Goal: Information Seeking & Learning: Learn about a topic

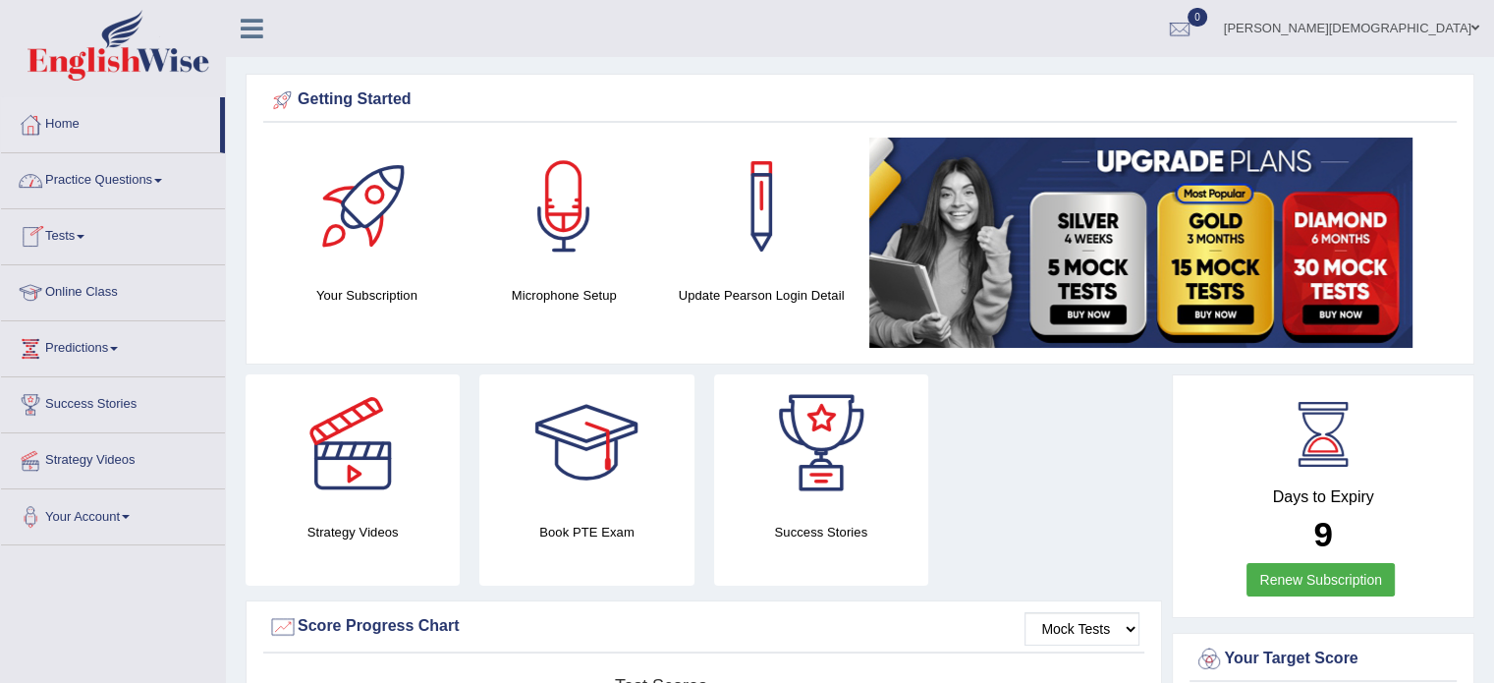
click at [158, 172] on link "Practice Questions" at bounding box center [113, 177] width 224 height 49
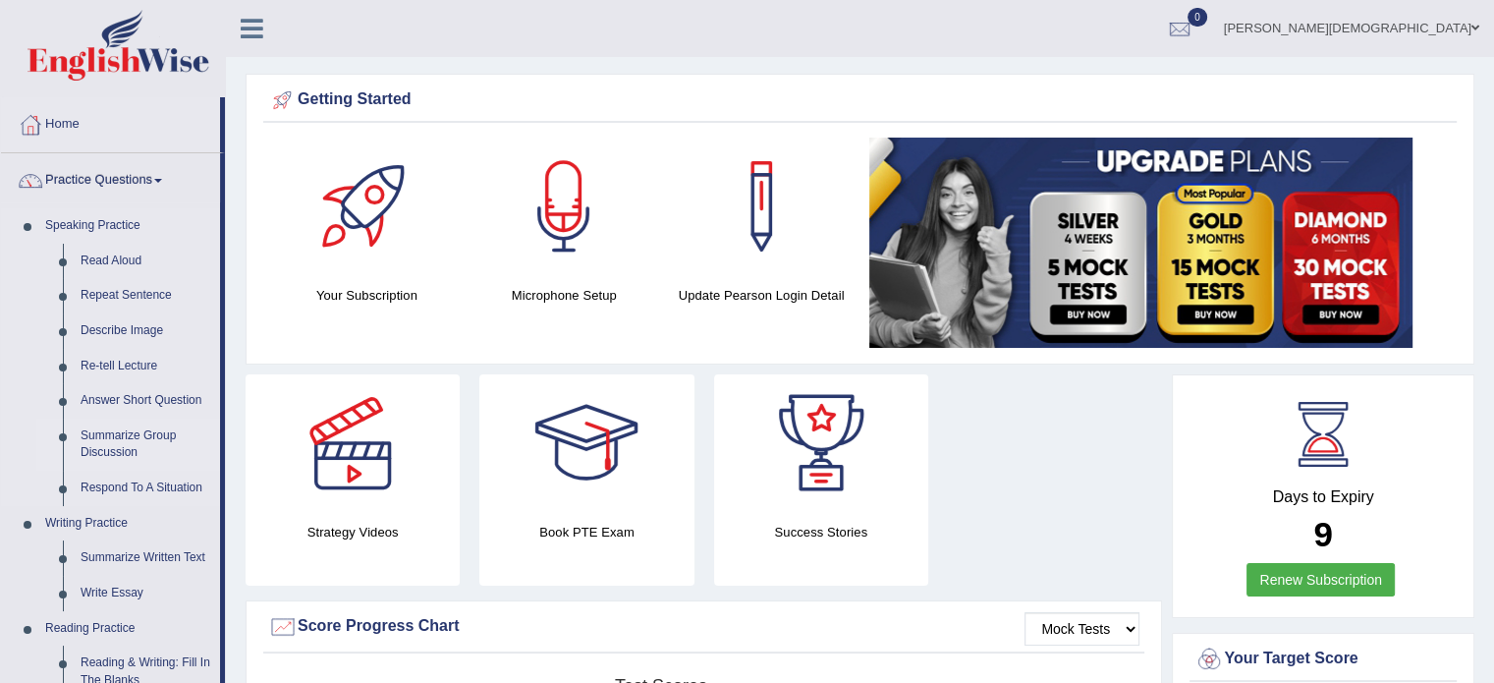
click at [147, 437] on link "Summarize Group Discussion" at bounding box center [146, 444] width 148 height 52
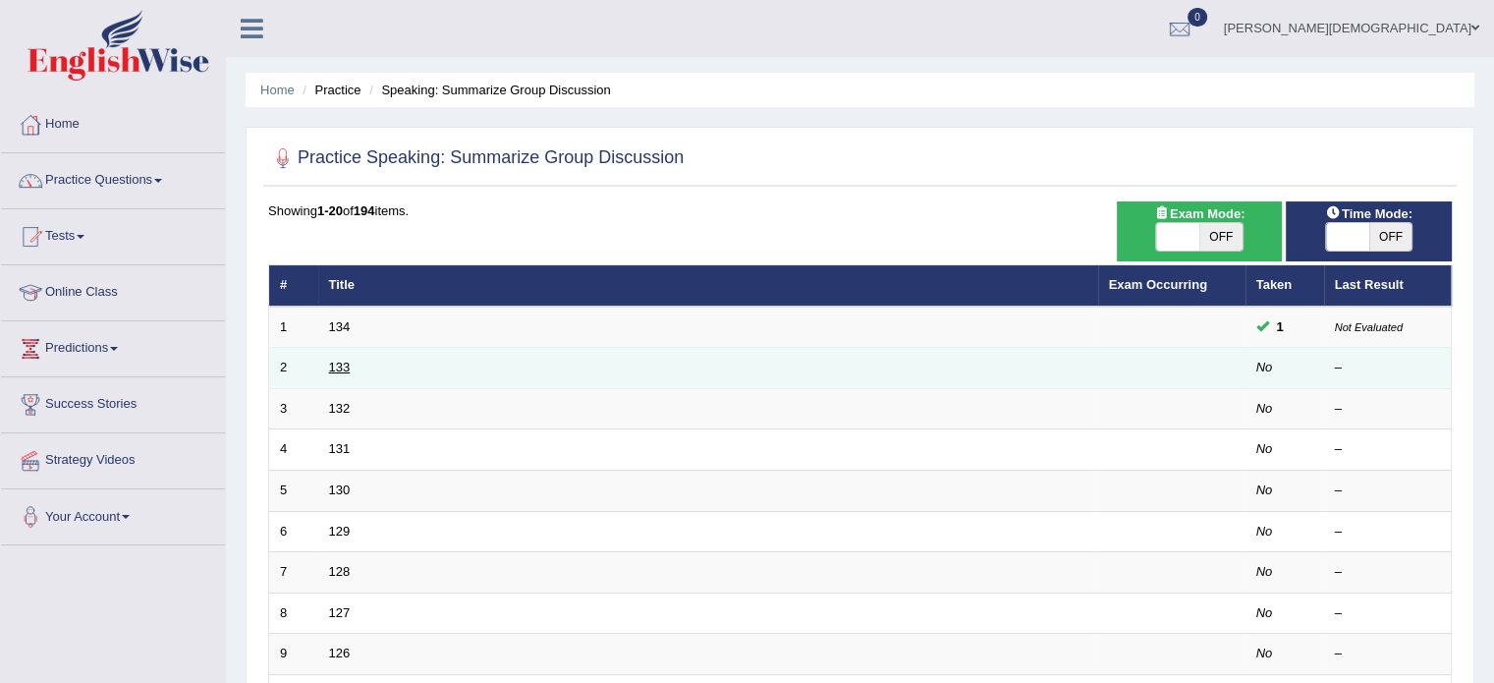
click at [343, 360] on link "133" at bounding box center [340, 366] width 22 height 15
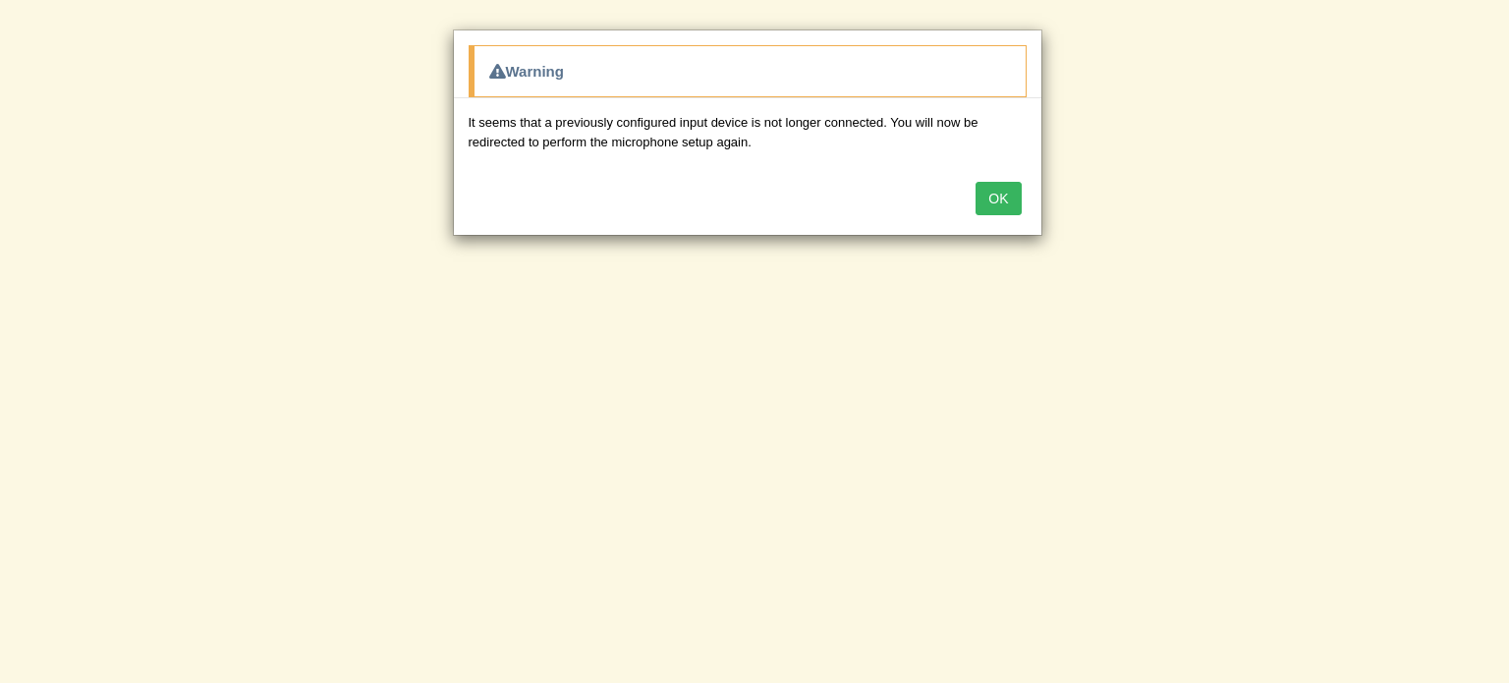
click at [997, 196] on button "OK" at bounding box center [997, 198] width 45 height 33
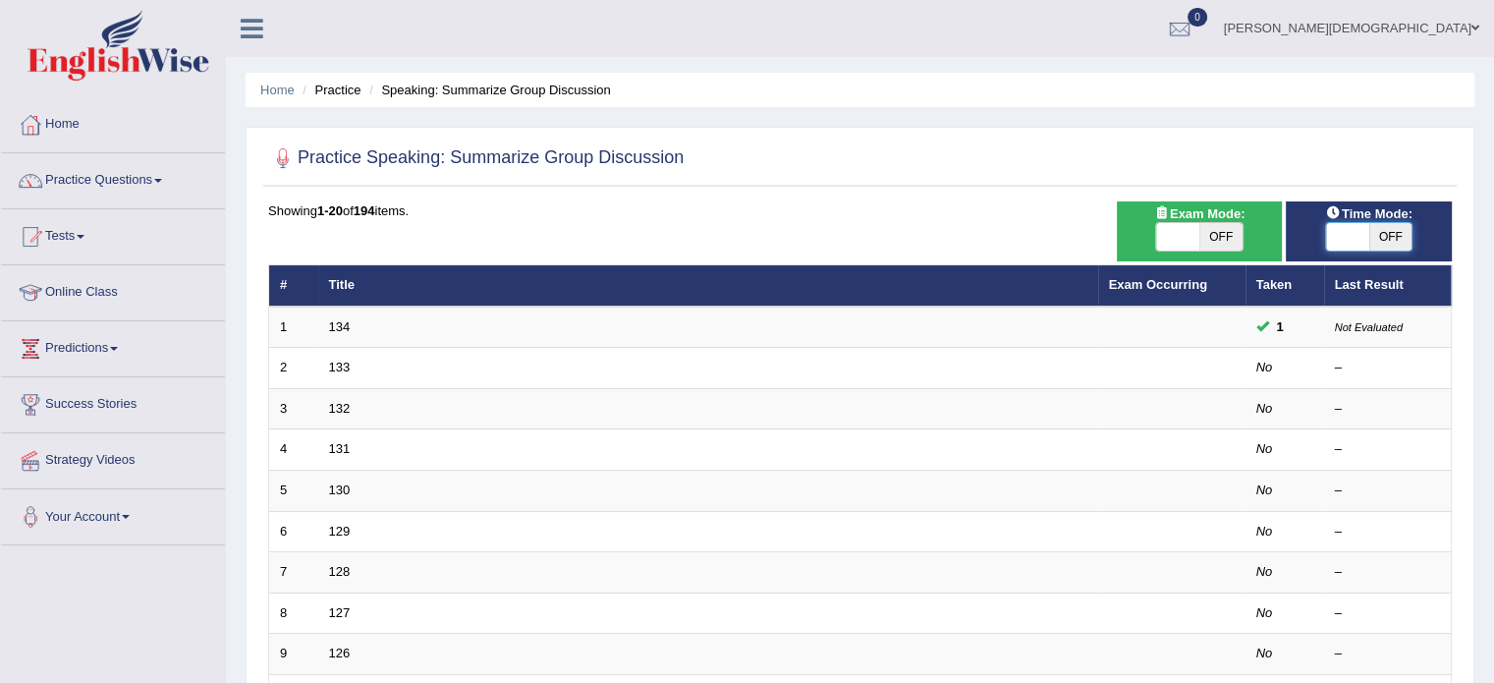
click at [1339, 235] on span at bounding box center [1347, 236] width 43 height 27
checkbox input "true"
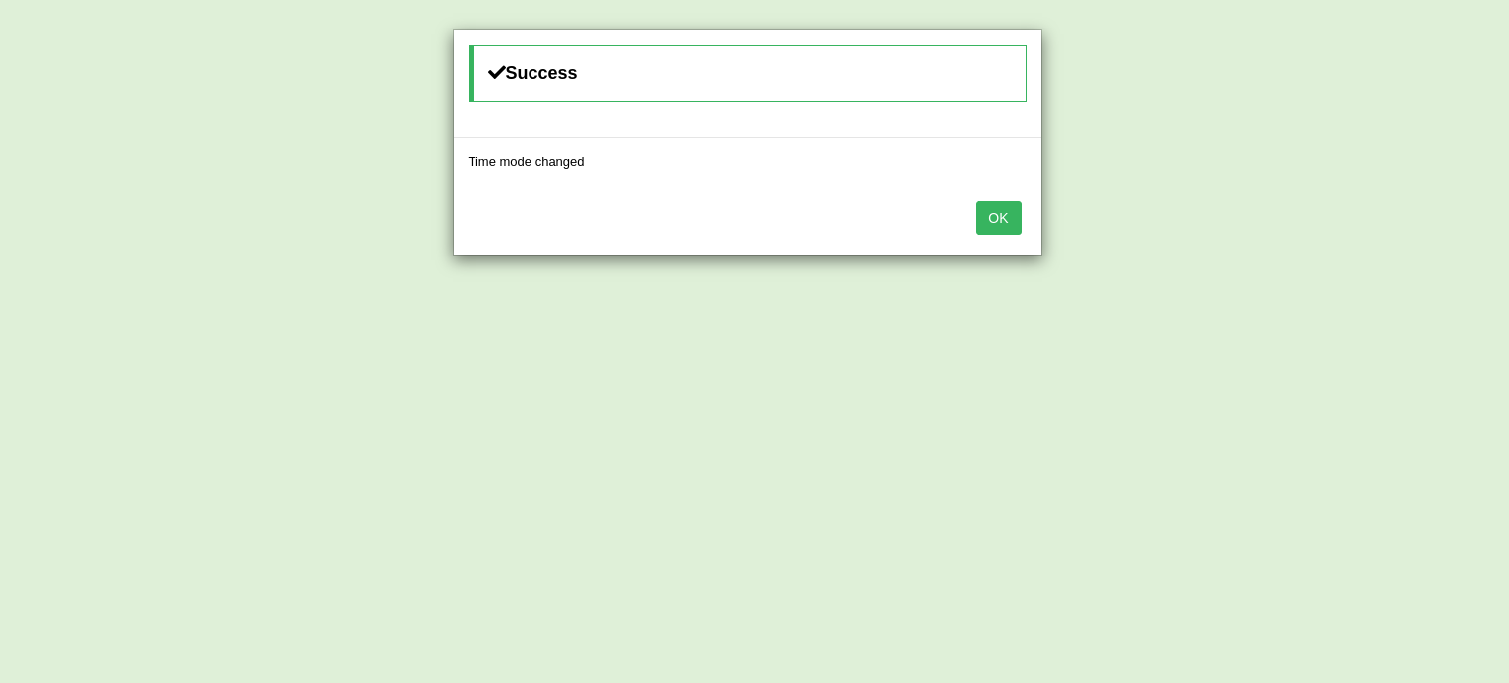
click at [1004, 216] on button "OK" at bounding box center [997, 217] width 45 height 33
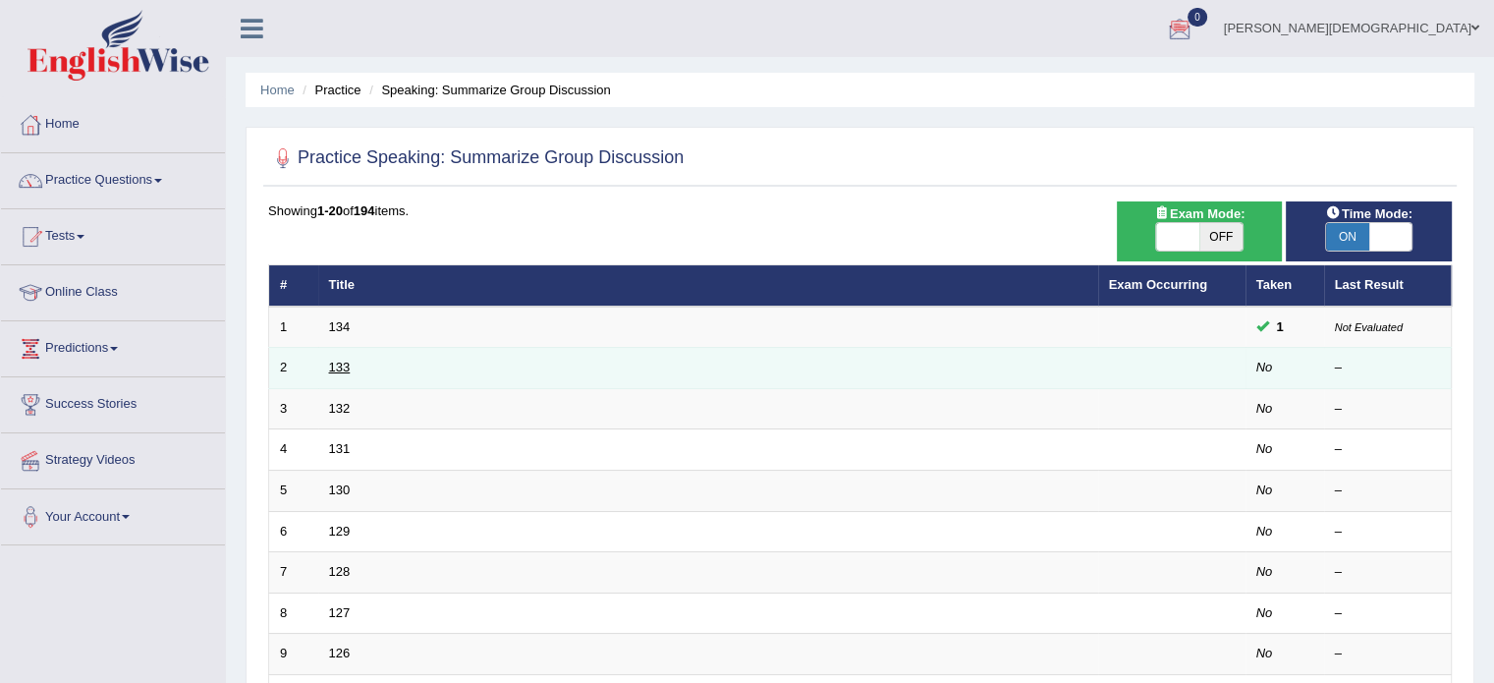
click at [346, 367] on link "133" at bounding box center [340, 366] width 22 height 15
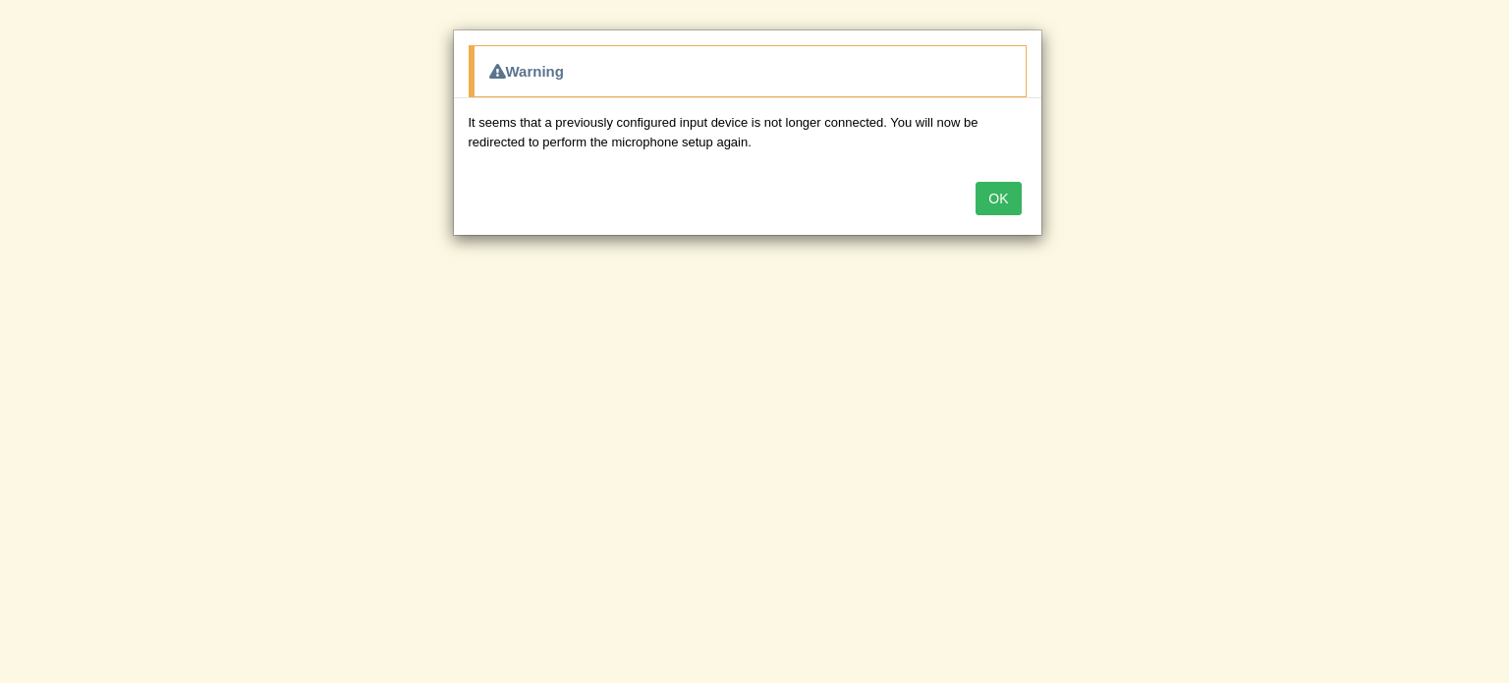
click at [1009, 195] on button "OK" at bounding box center [997, 198] width 45 height 33
click at [1004, 191] on button "OK" at bounding box center [997, 198] width 45 height 33
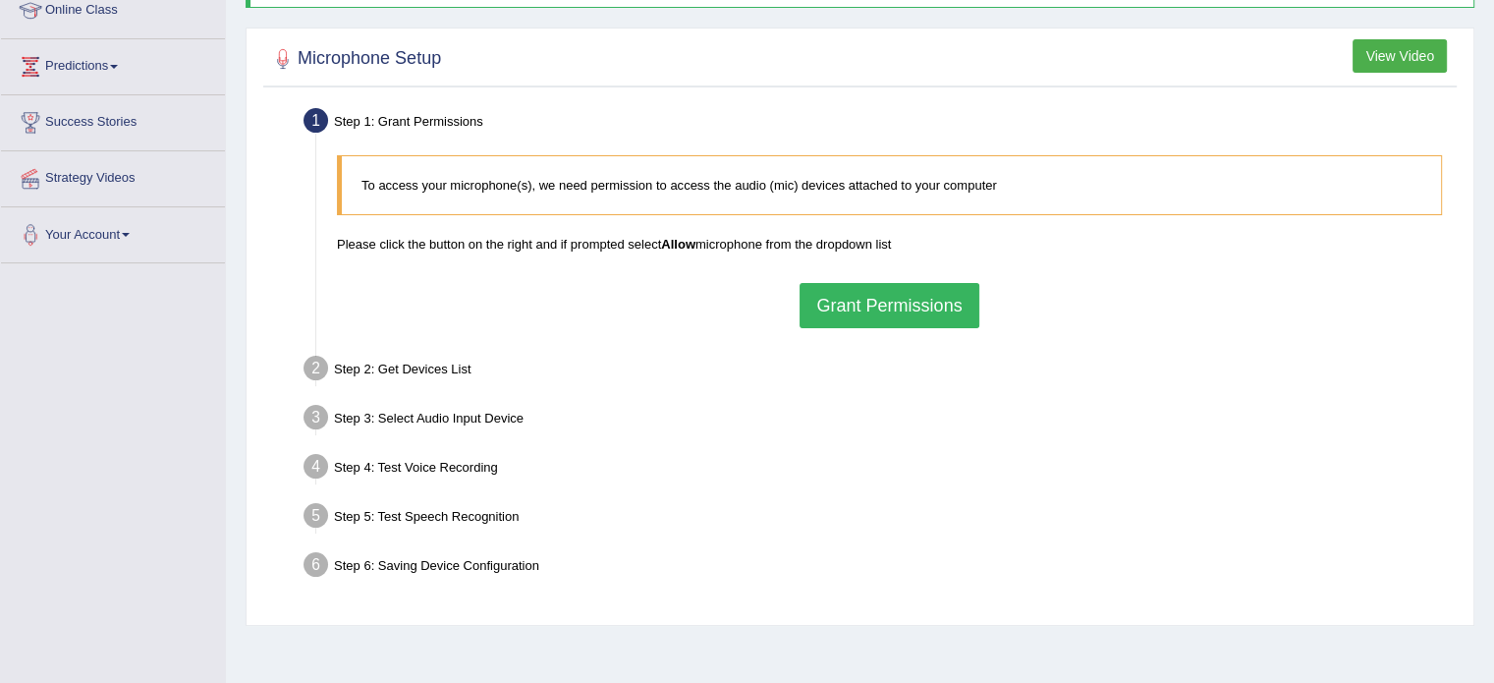
scroll to position [285, 0]
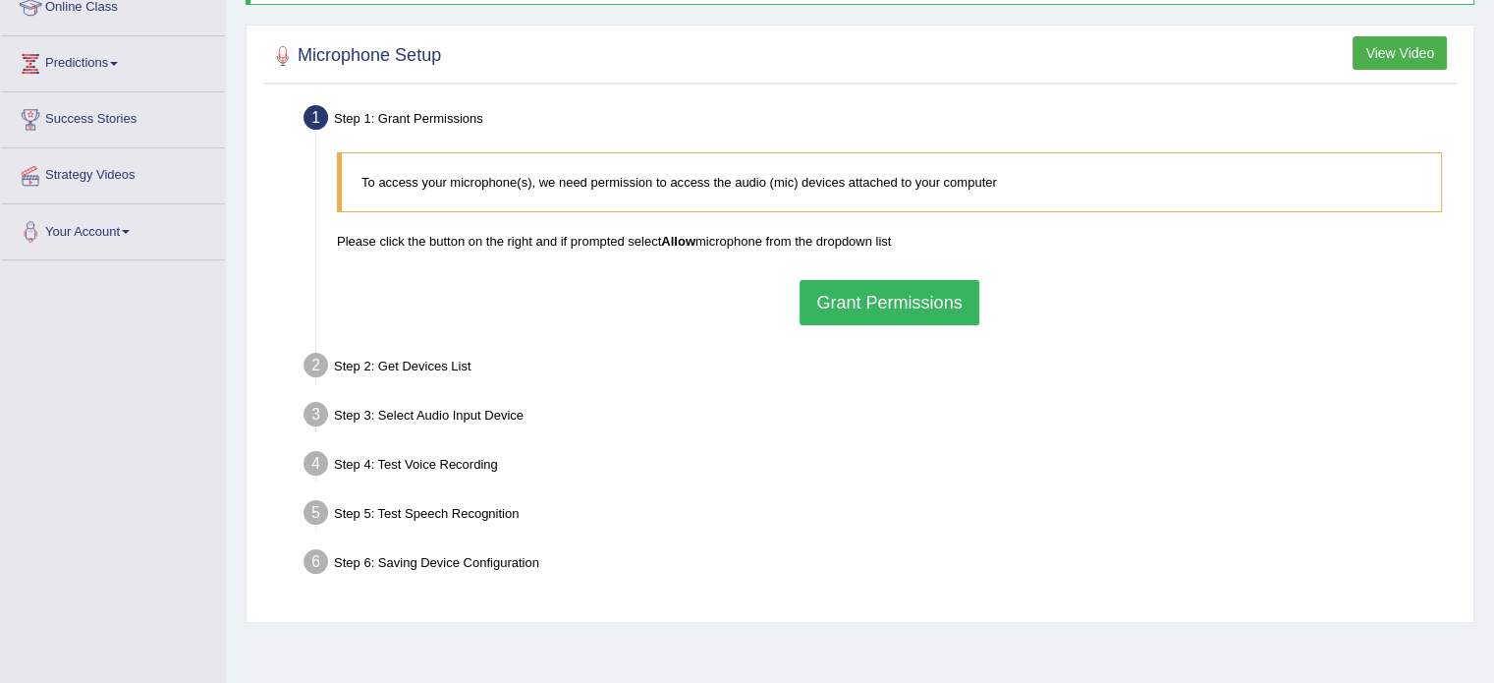
click at [918, 290] on button "Grant Permissions" at bounding box center [888, 302] width 179 height 45
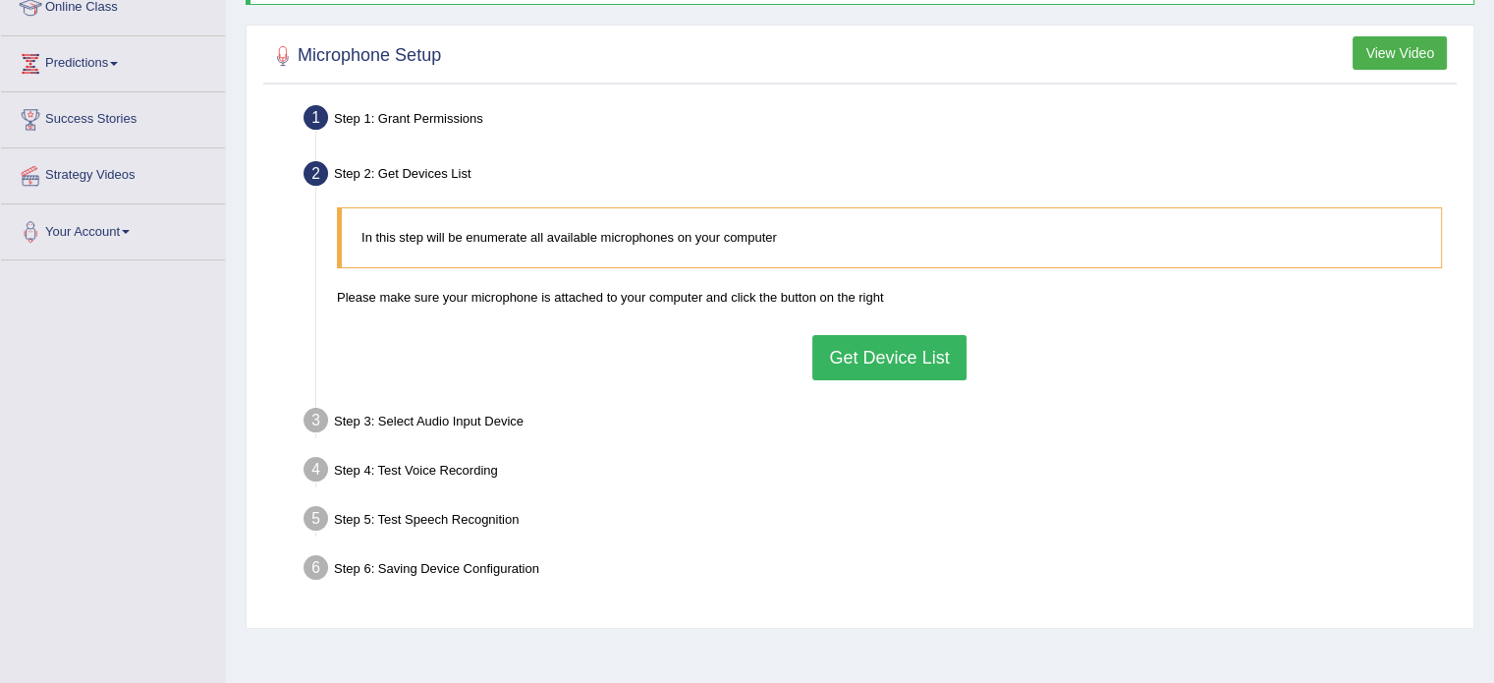
click at [905, 358] on button "Get Device List" at bounding box center [888, 357] width 153 height 45
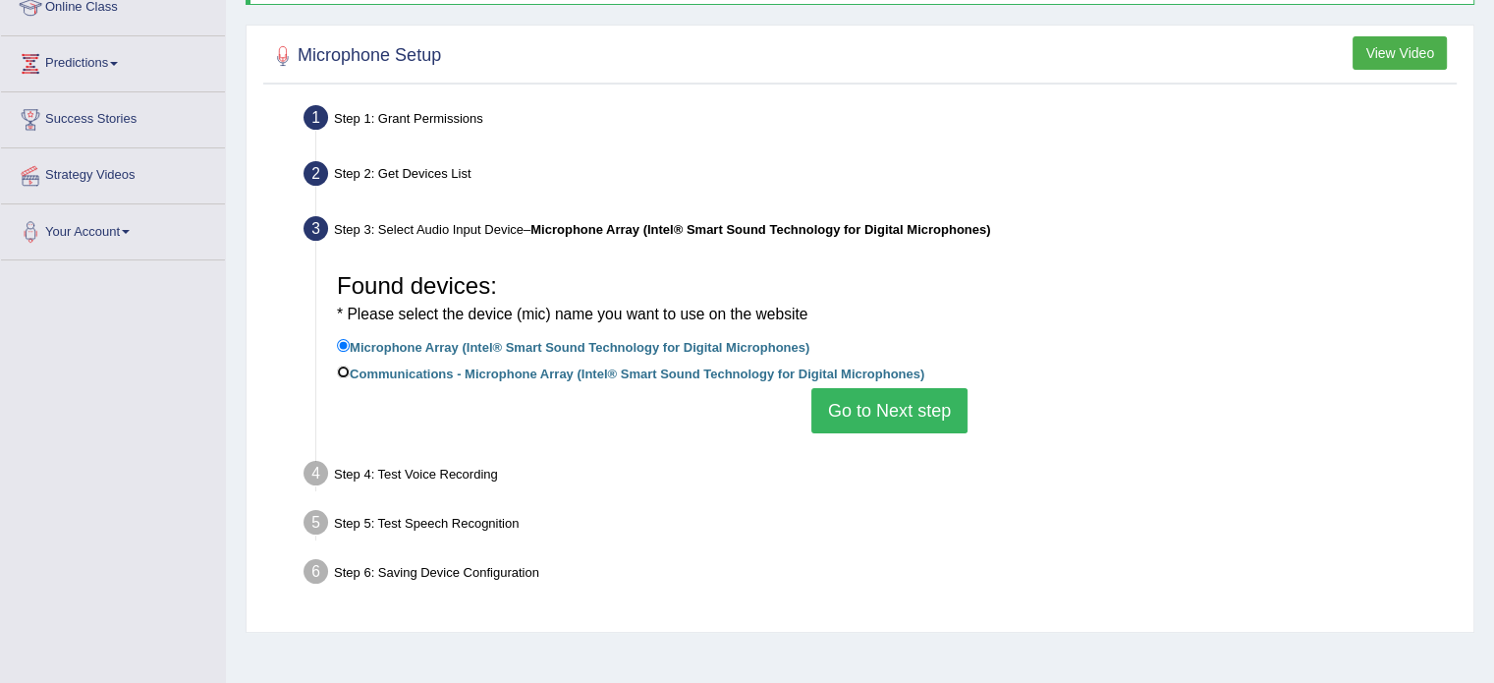
click at [344, 369] on input "Communications - Microphone Array (Intel® Smart Sound Technology for Digital Mi…" at bounding box center [343, 371] width 13 height 13
radio input "true"
click at [903, 408] on button "Go to Next step" at bounding box center [889, 410] width 156 height 45
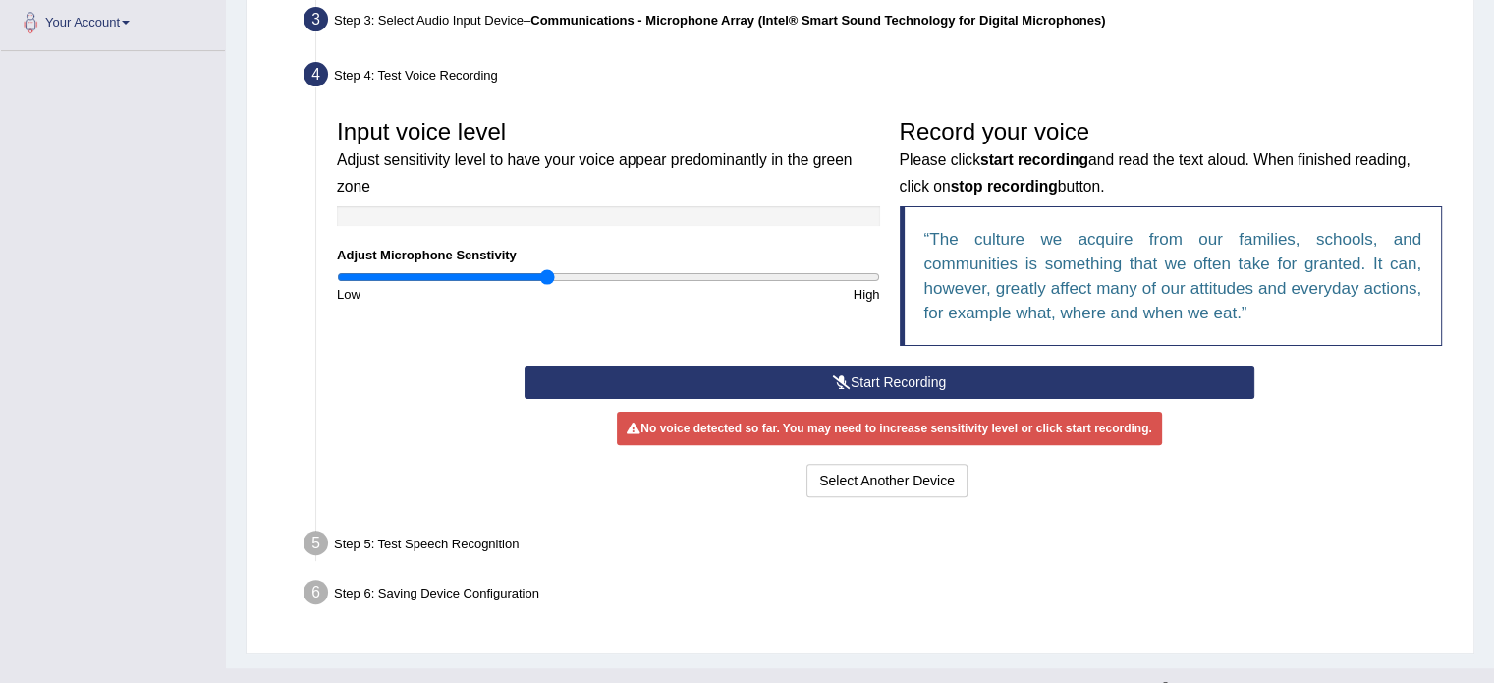
scroll to position [487, 0]
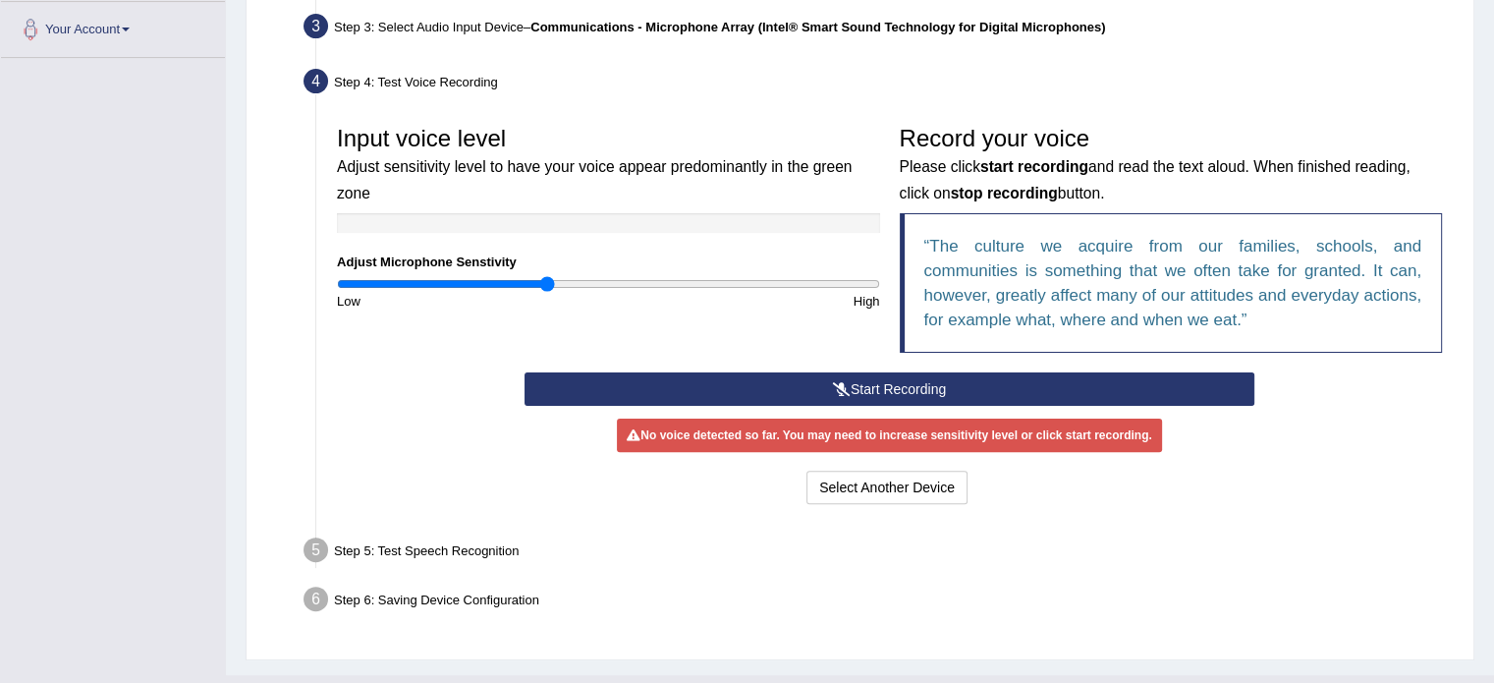
click at [922, 388] on button "Start Recording" at bounding box center [889, 388] width 730 height 33
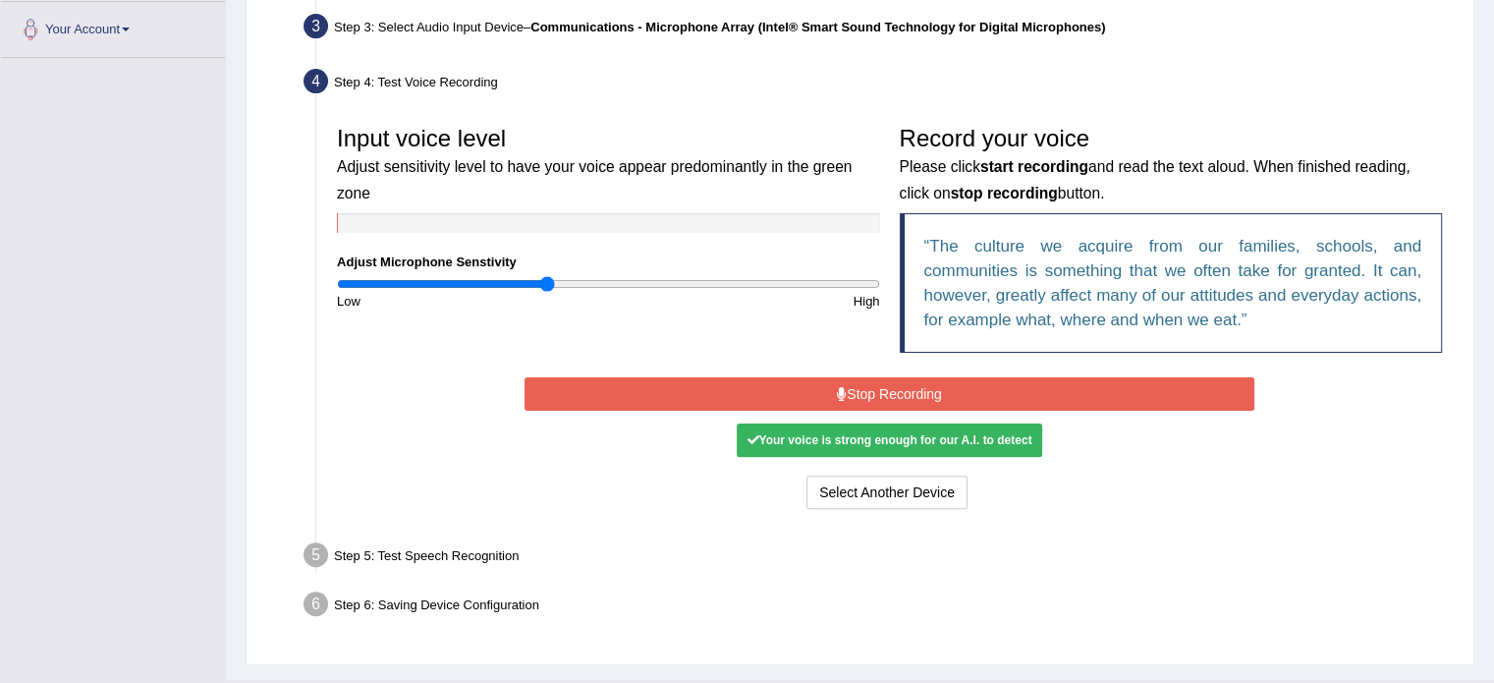
click at [888, 393] on button "Stop Recording" at bounding box center [889, 393] width 730 height 33
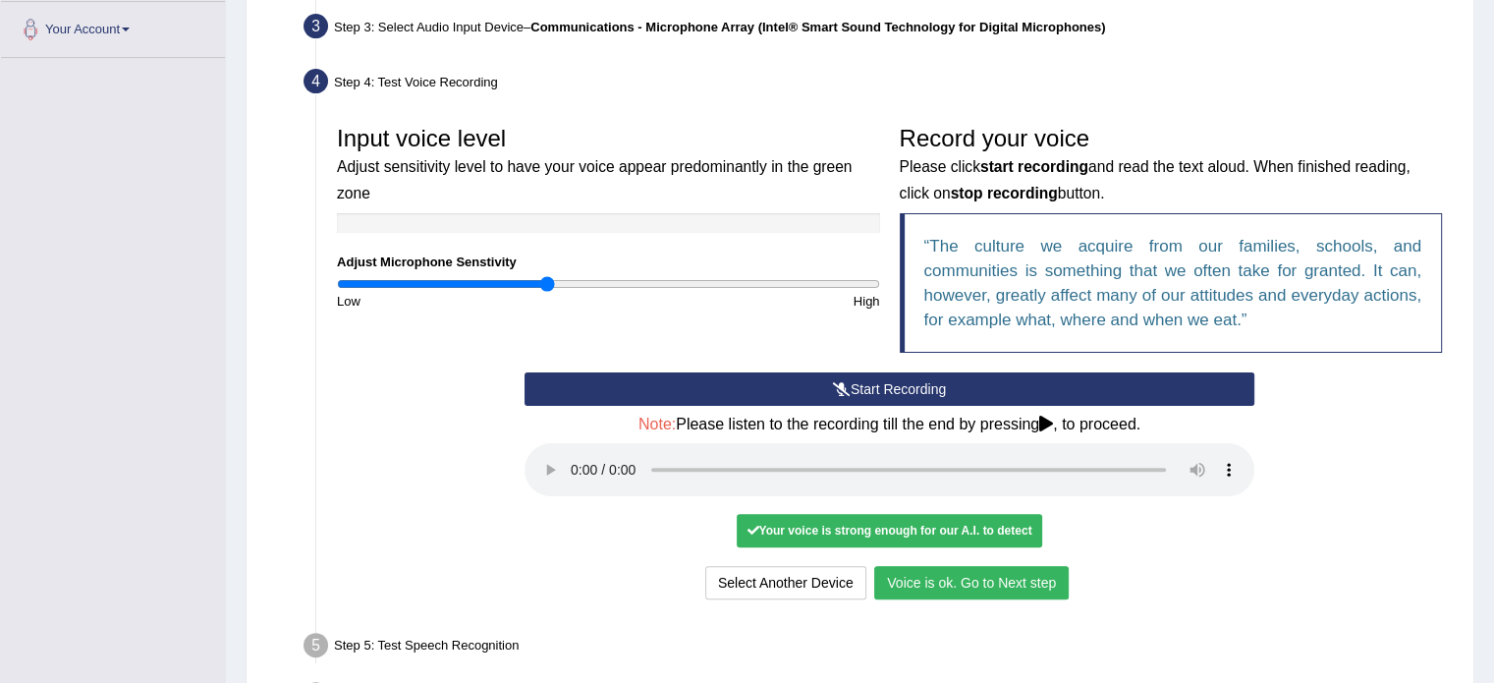
click at [1017, 577] on button "Voice is ok. Go to Next step" at bounding box center [971, 582] width 194 height 33
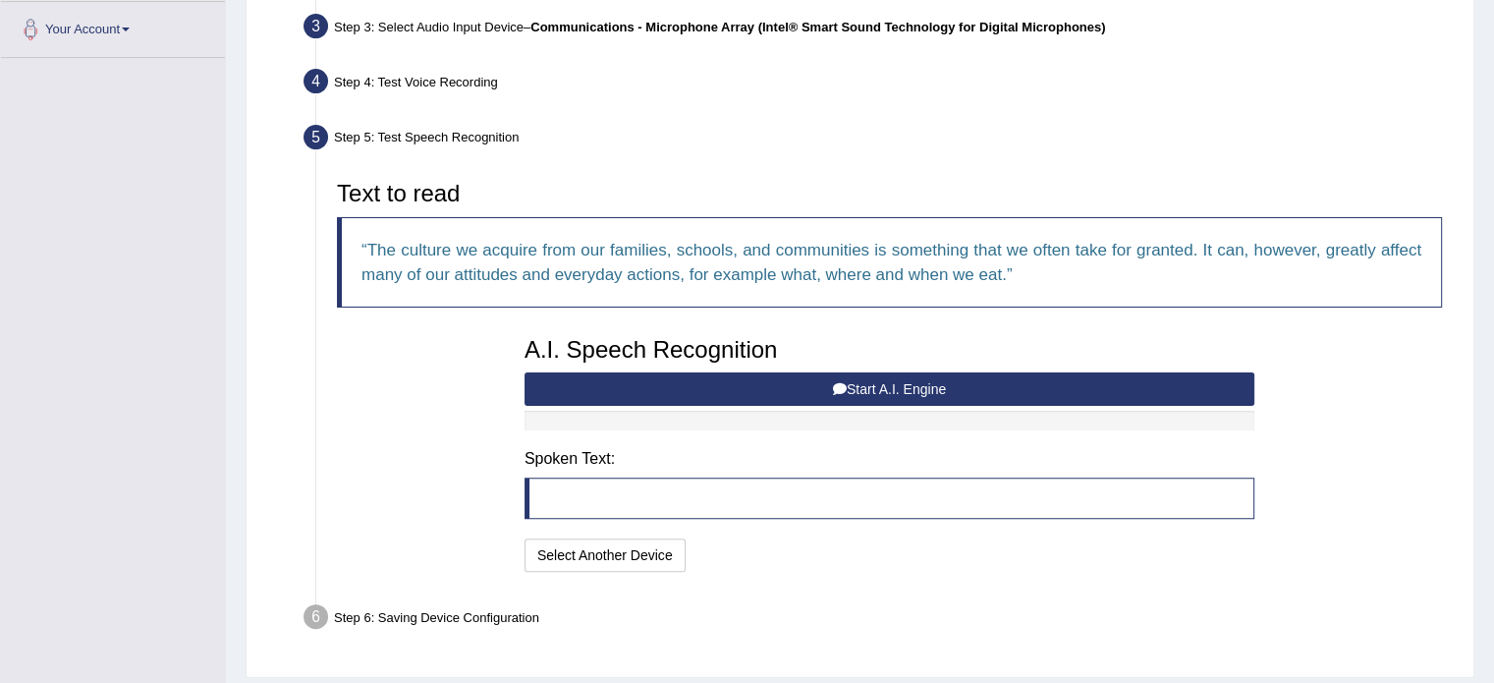
click at [928, 382] on button "Start A.I. Engine" at bounding box center [889, 388] width 730 height 33
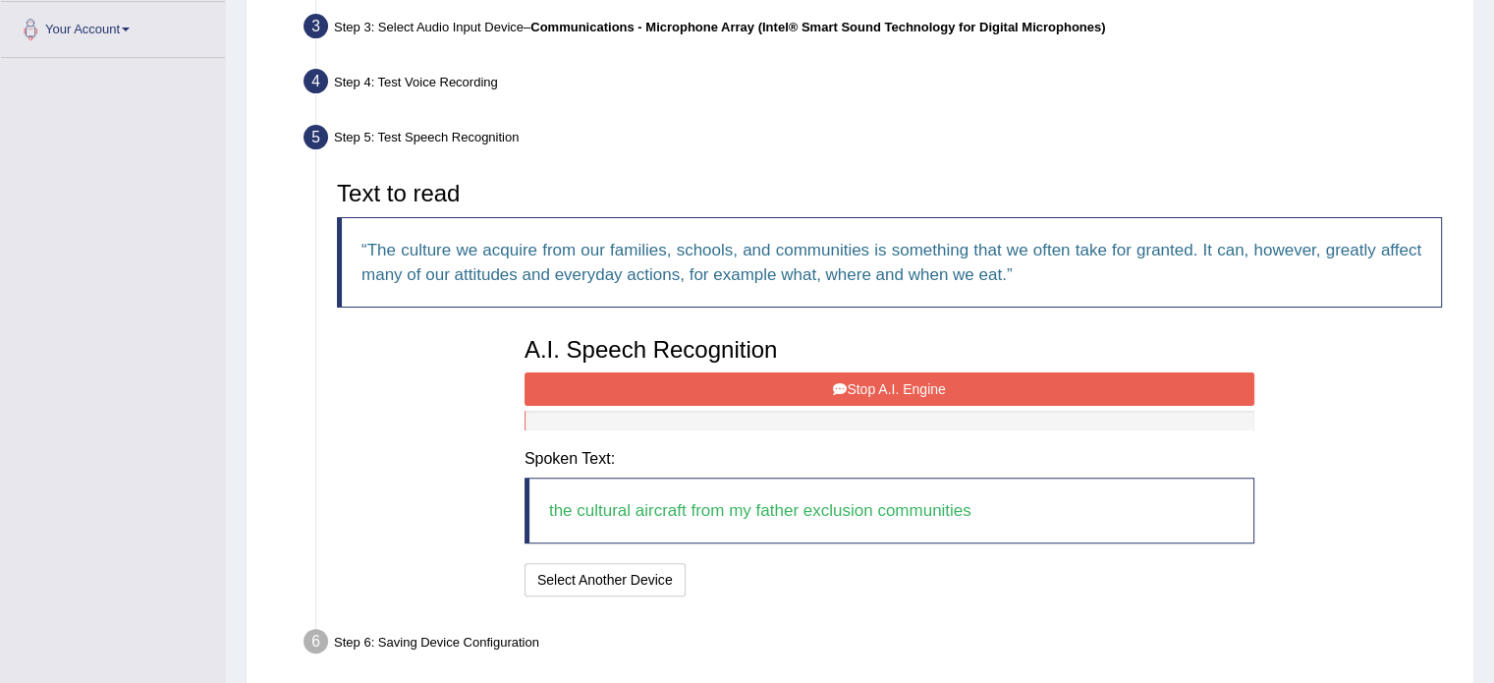
click at [938, 388] on button "Stop A.I. Engine" at bounding box center [889, 388] width 730 height 33
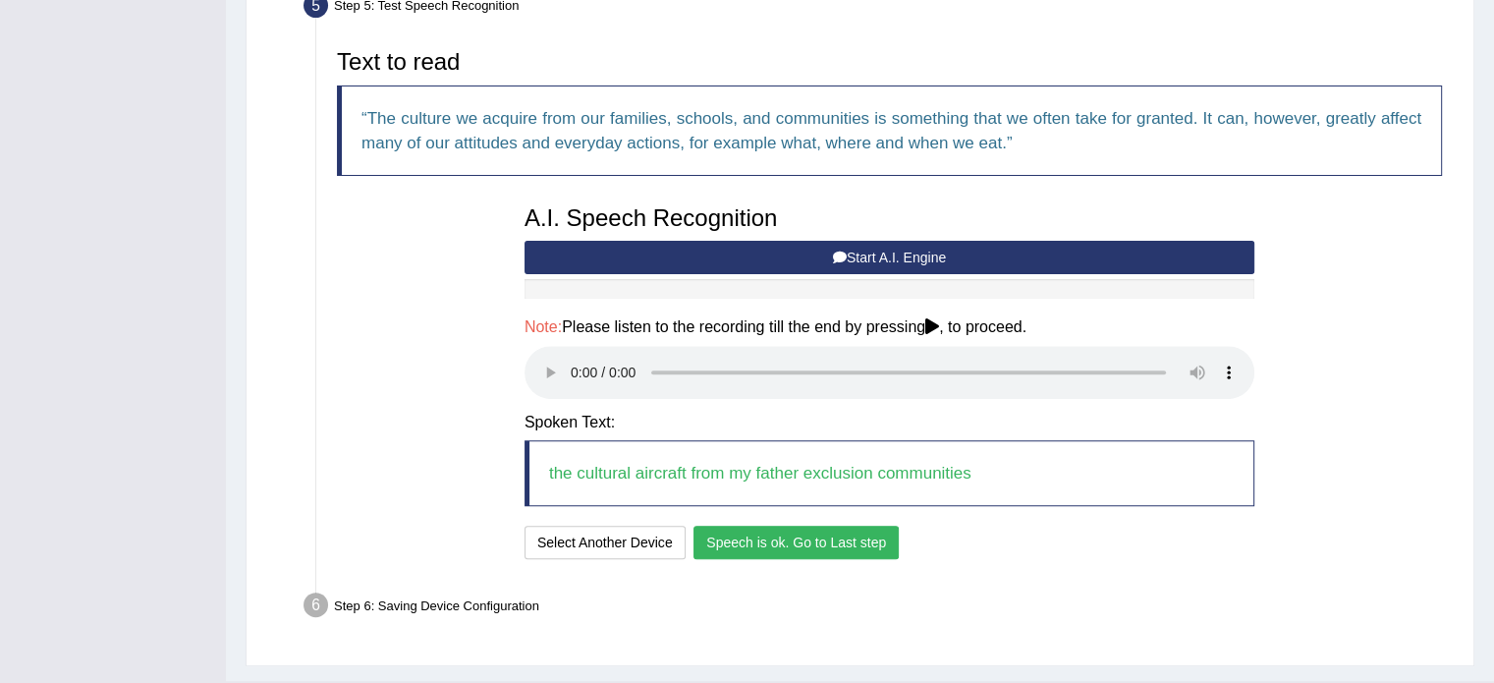
scroll to position [640, 0]
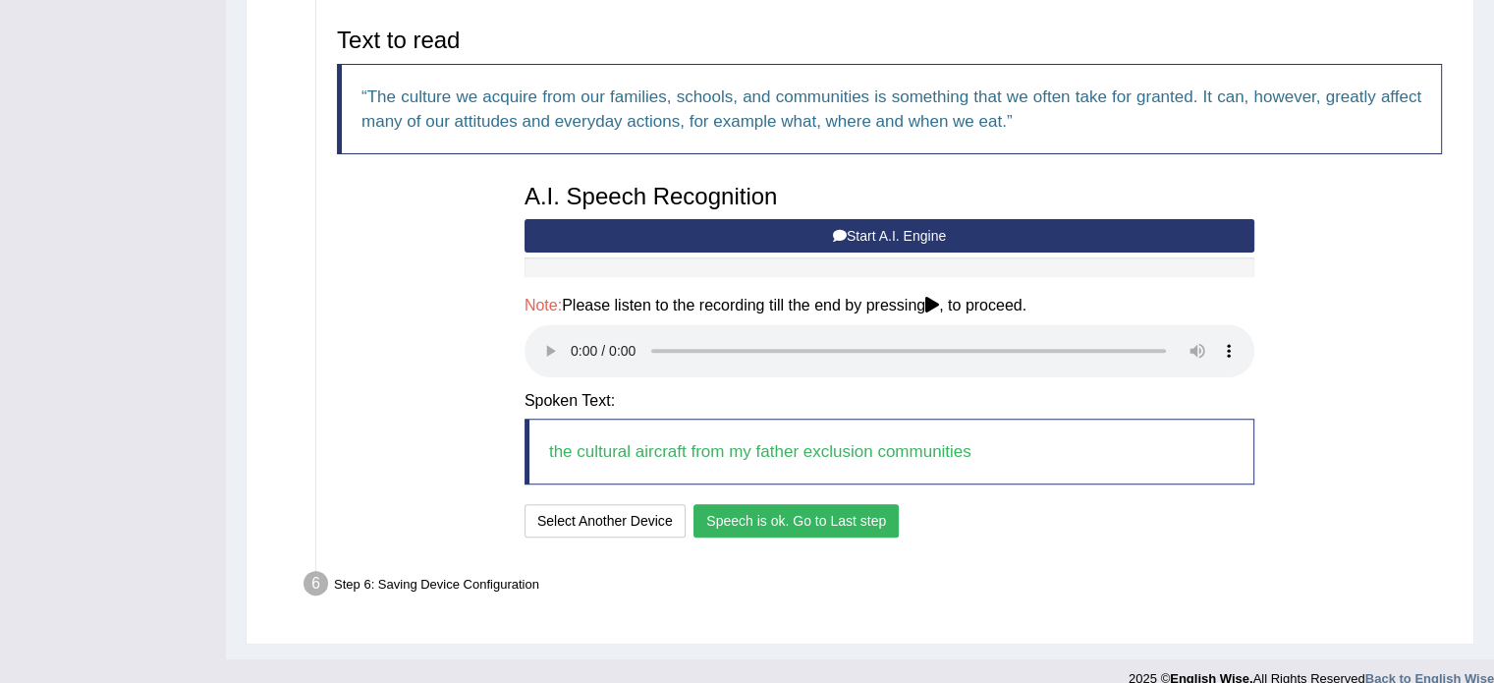
click at [794, 519] on button "Speech is ok. Go to Last step" at bounding box center [795, 520] width 205 height 33
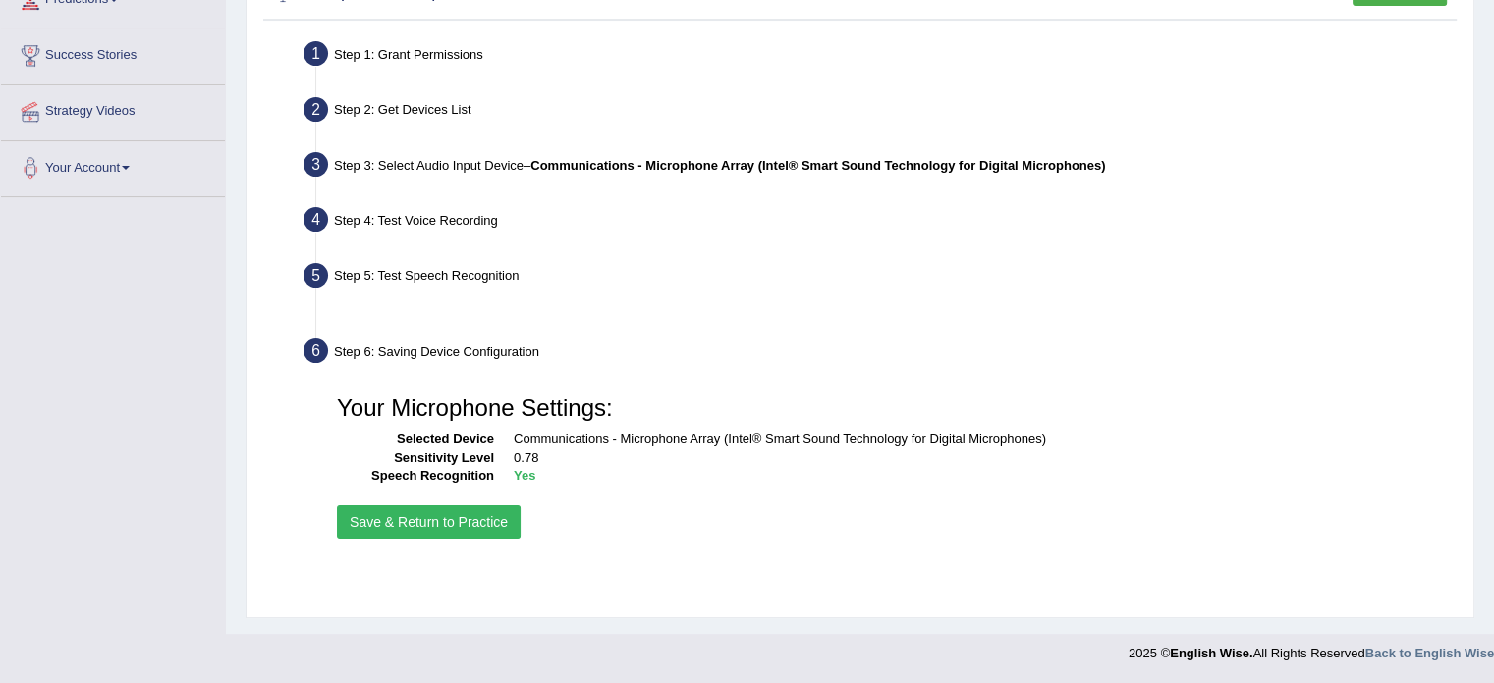
scroll to position [349, 0]
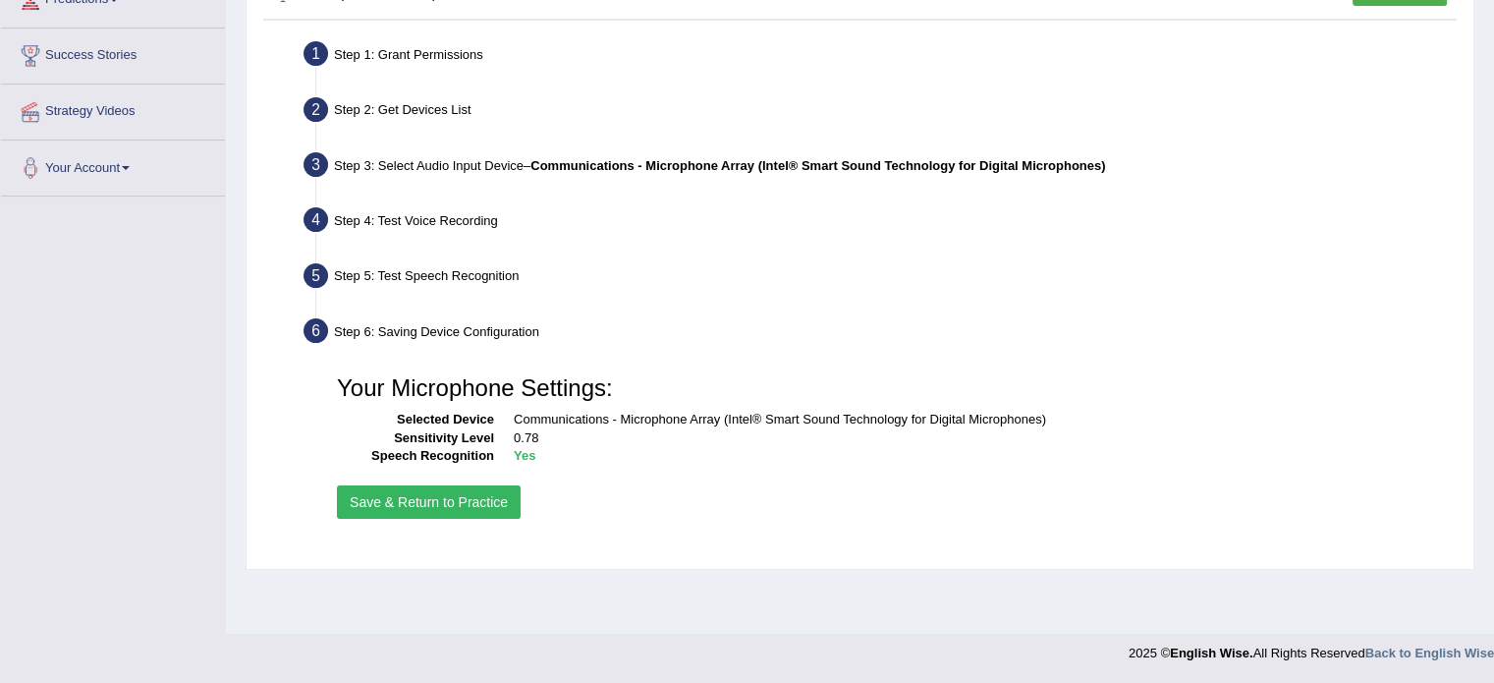
click at [428, 502] on button "Save & Return to Practice" at bounding box center [429, 501] width 184 height 33
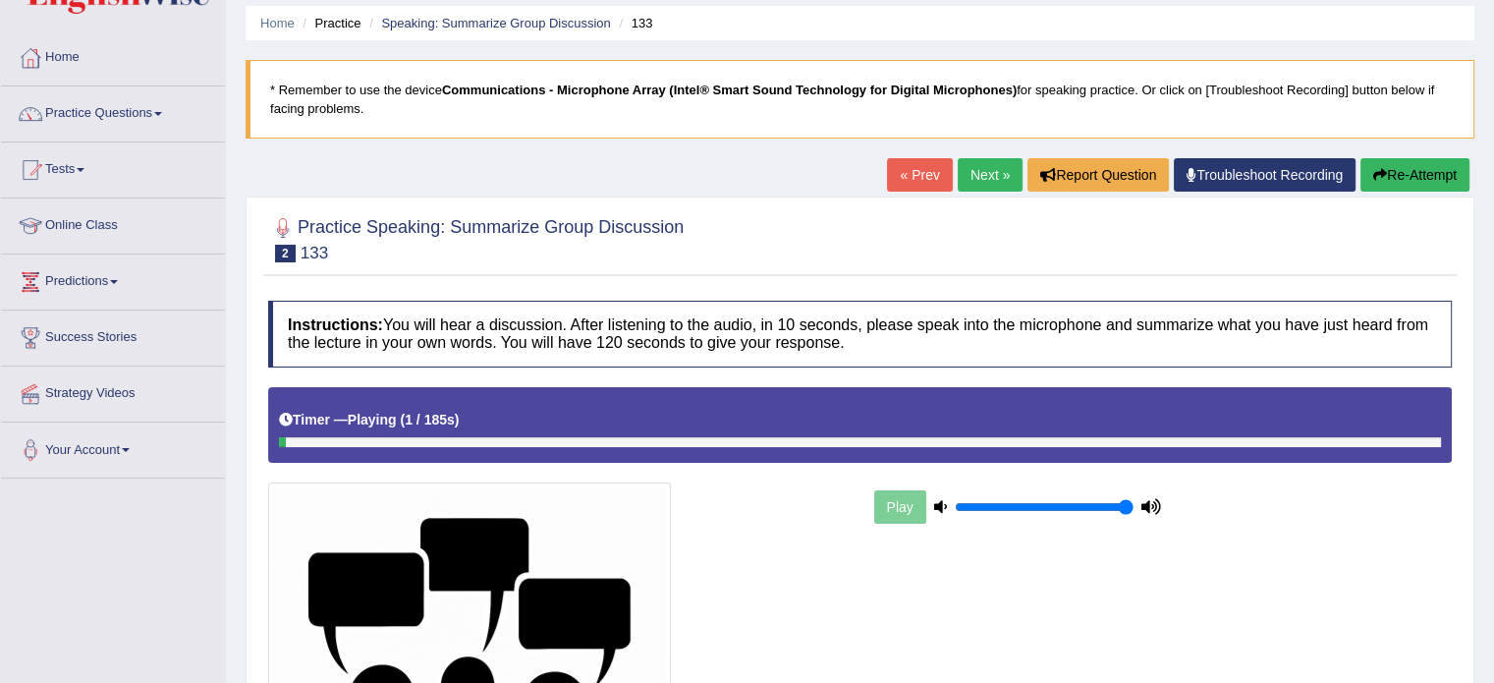
scroll to position [65, 0]
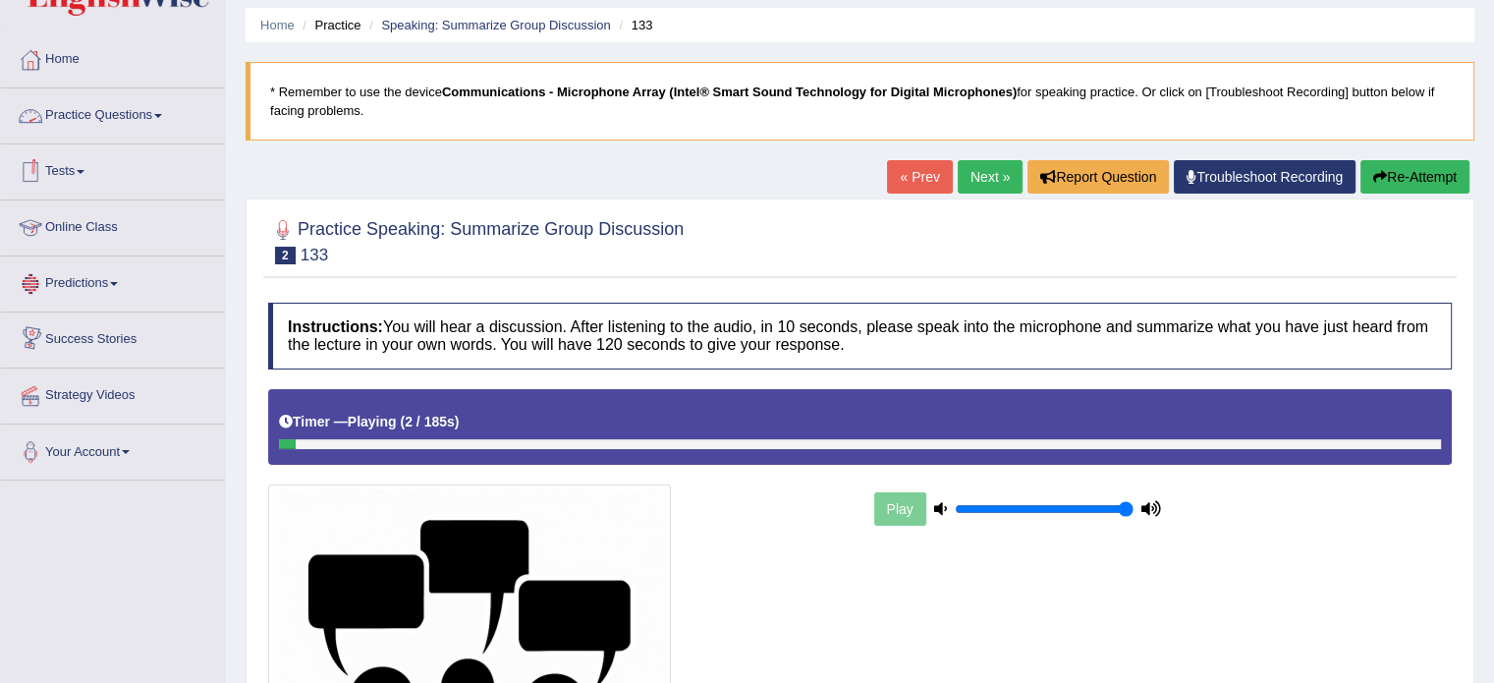
click at [161, 117] on link "Practice Questions" at bounding box center [113, 112] width 224 height 49
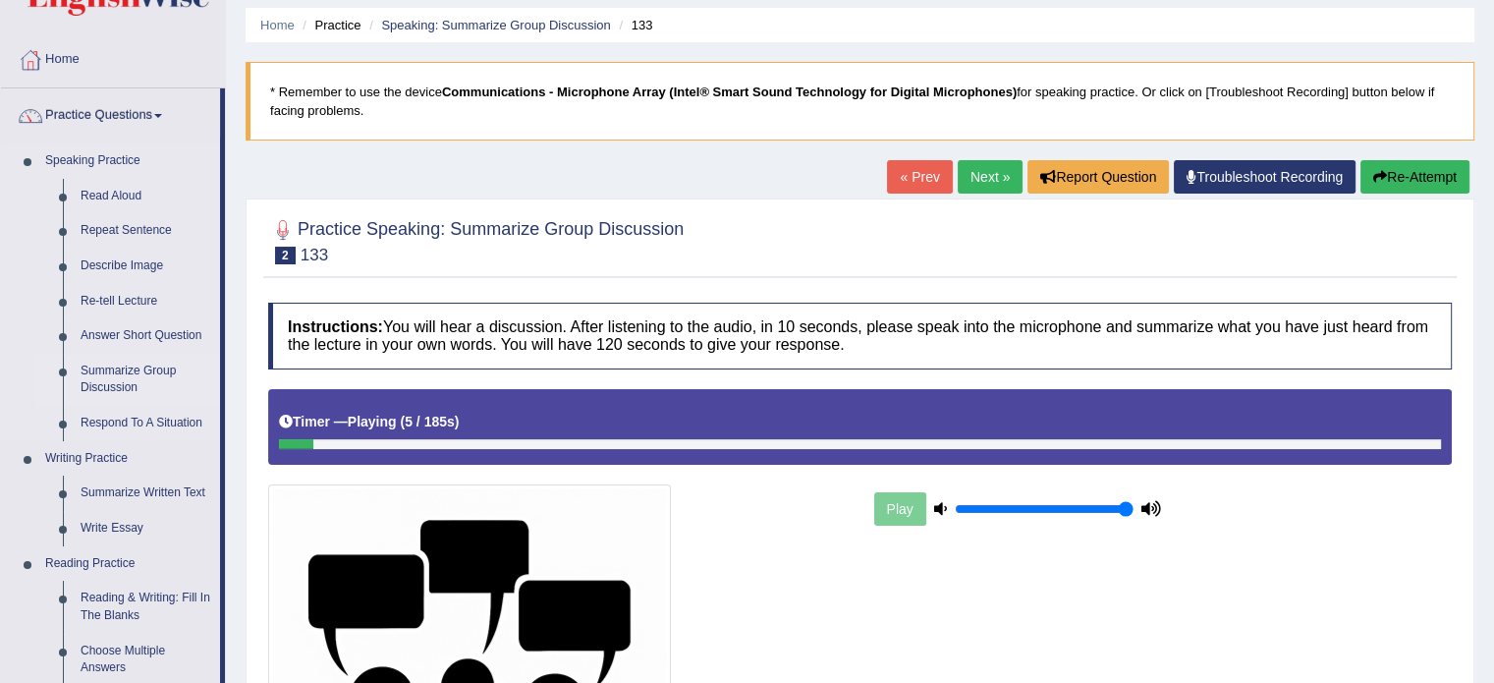
click at [143, 371] on link "Summarize Group Discussion" at bounding box center [146, 380] width 148 height 52
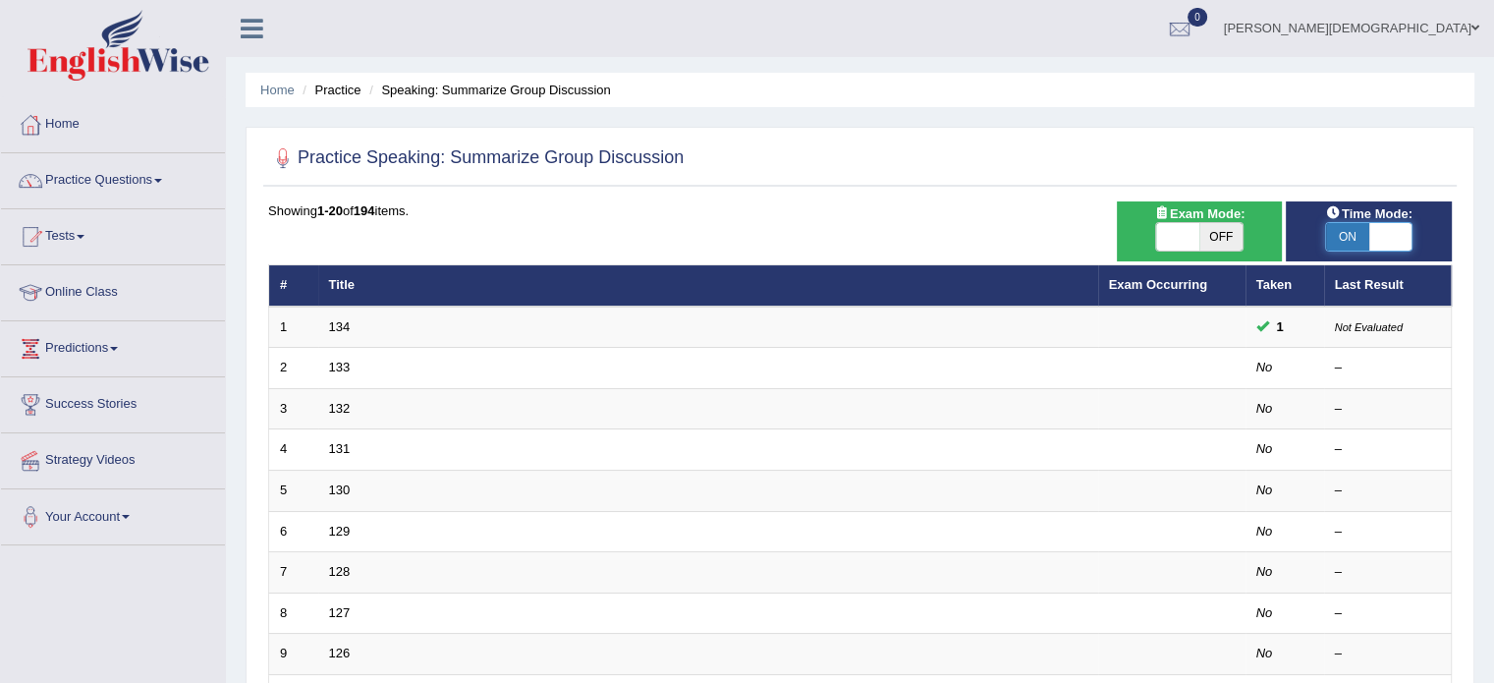
click at [1387, 237] on span at bounding box center [1390, 236] width 43 height 27
checkbox input "false"
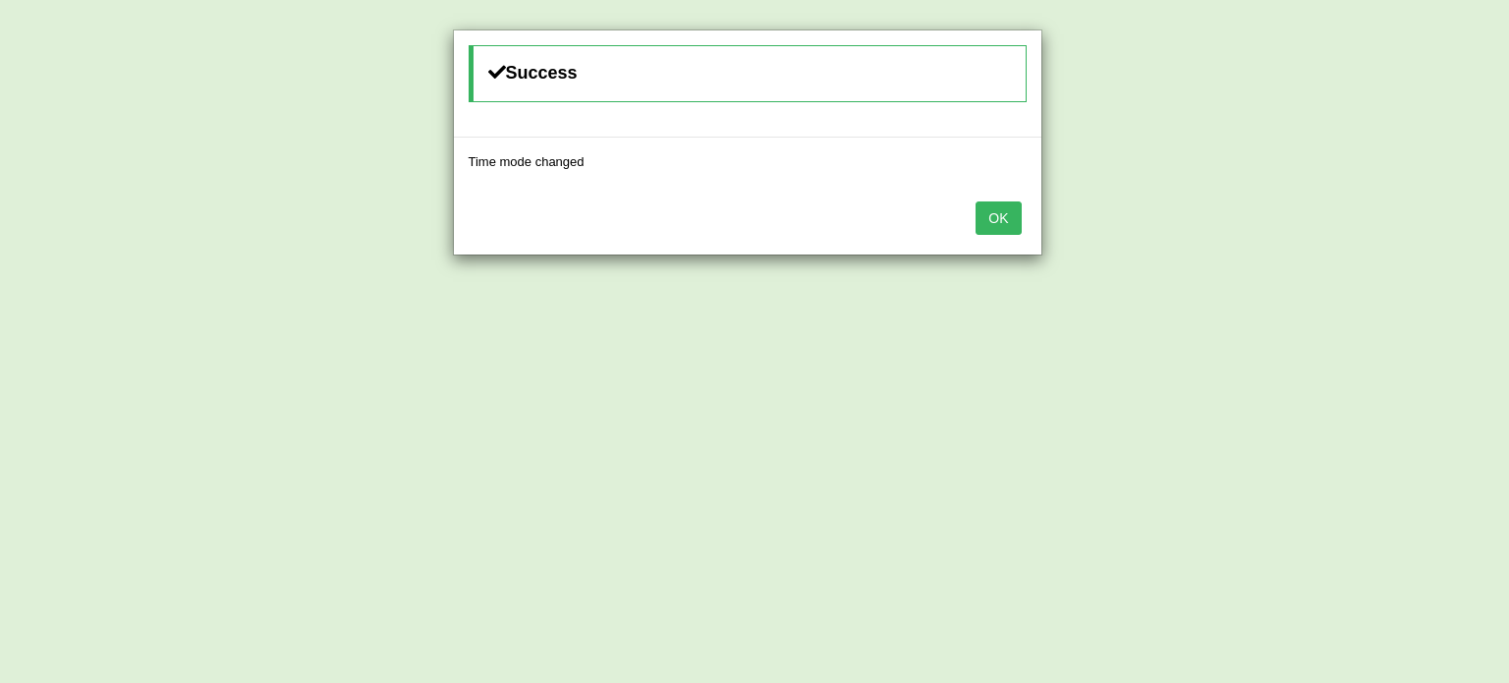
click at [1012, 225] on button "OK" at bounding box center [997, 217] width 45 height 33
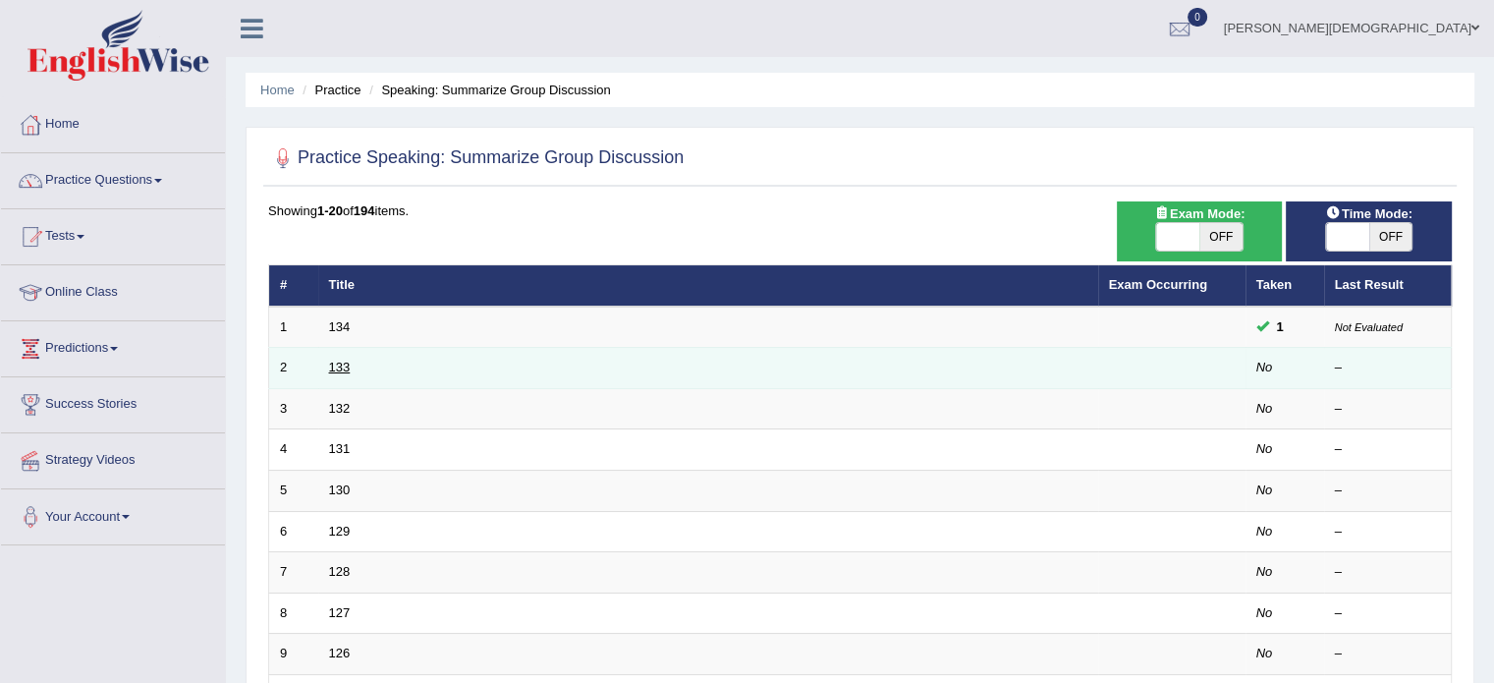
click at [341, 367] on link "133" at bounding box center [340, 366] width 22 height 15
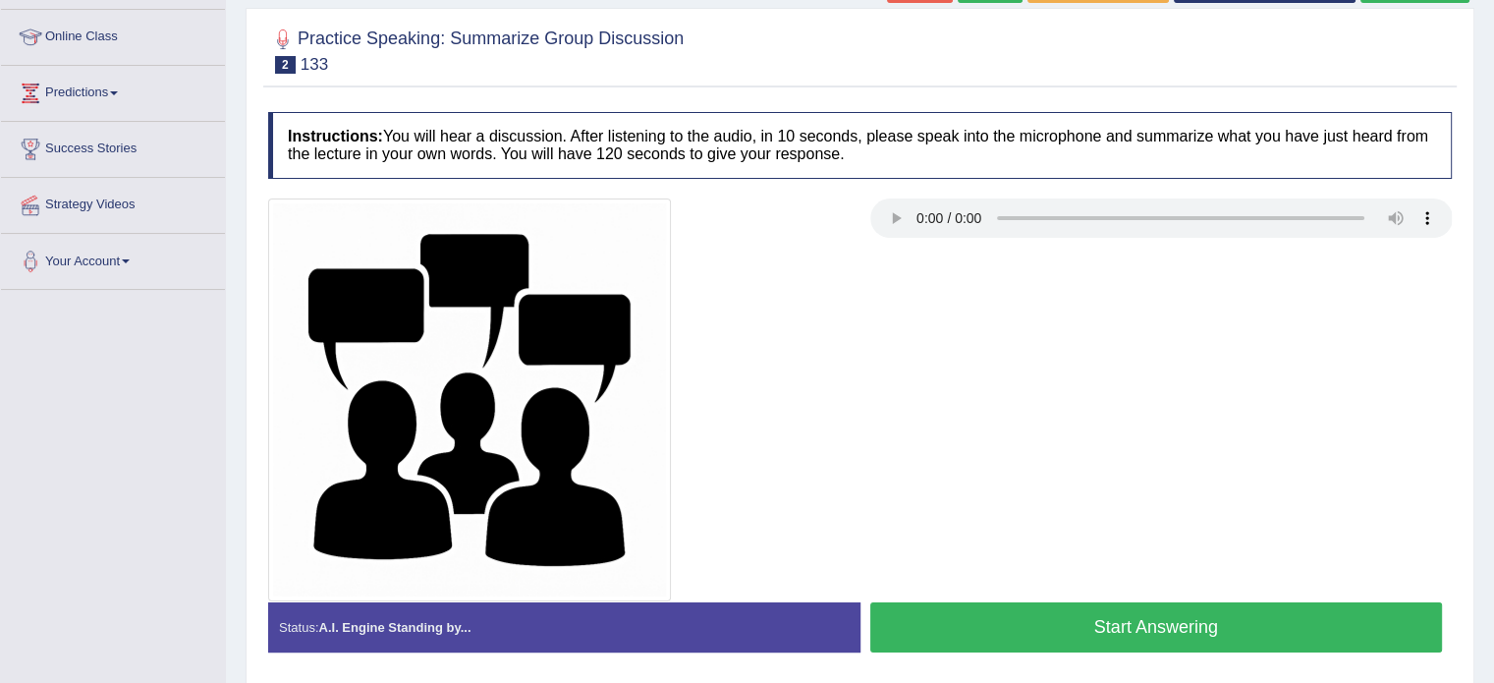
scroll to position [259, 0]
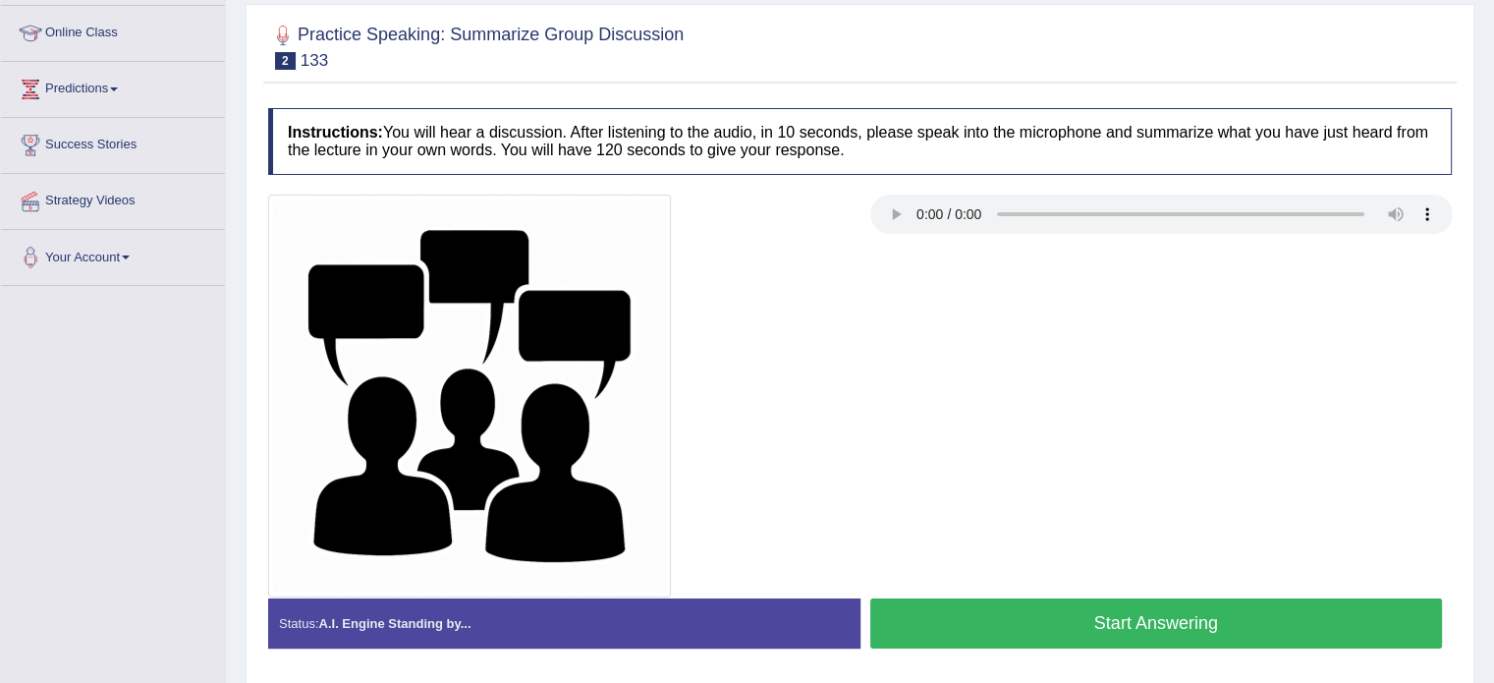
click at [1181, 616] on button "Start Answering" at bounding box center [1156, 623] width 573 height 50
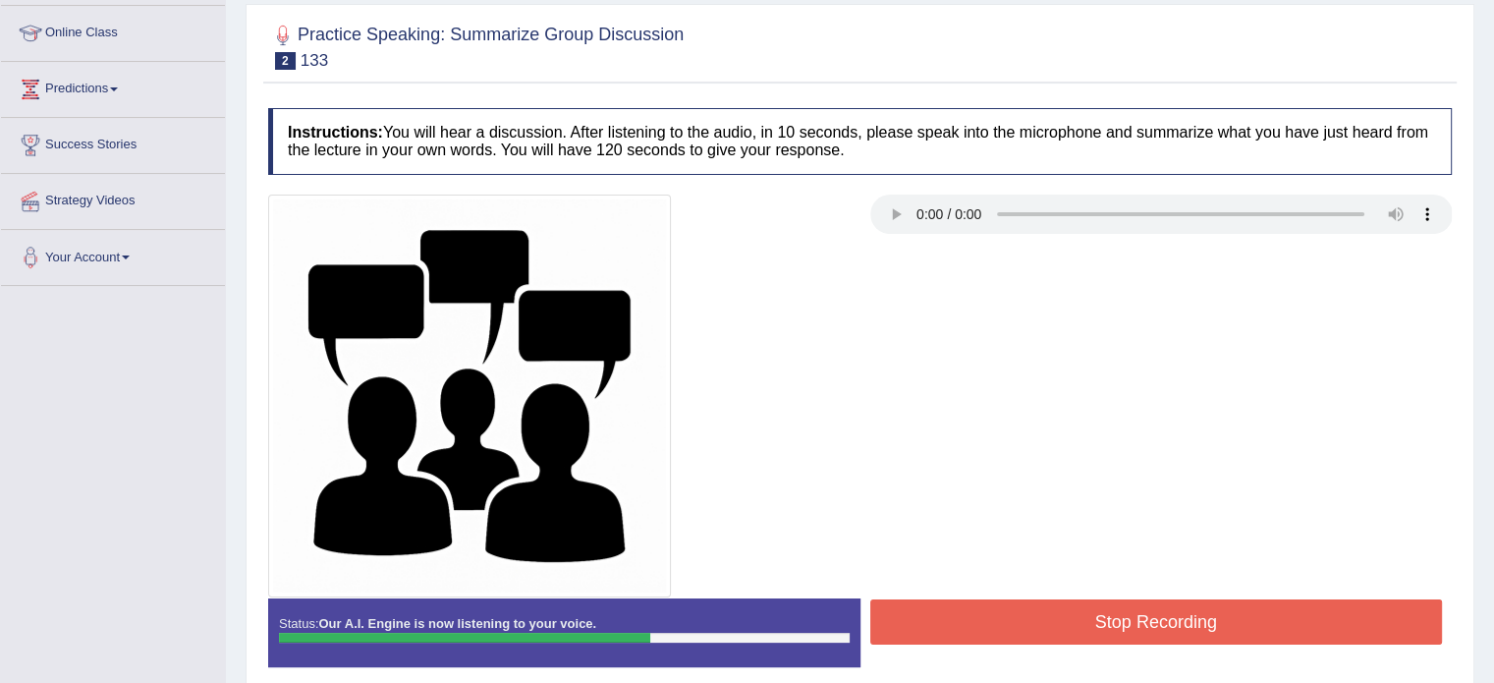
click at [1164, 627] on button "Stop Recording" at bounding box center [1156, 621] width 573 height 45
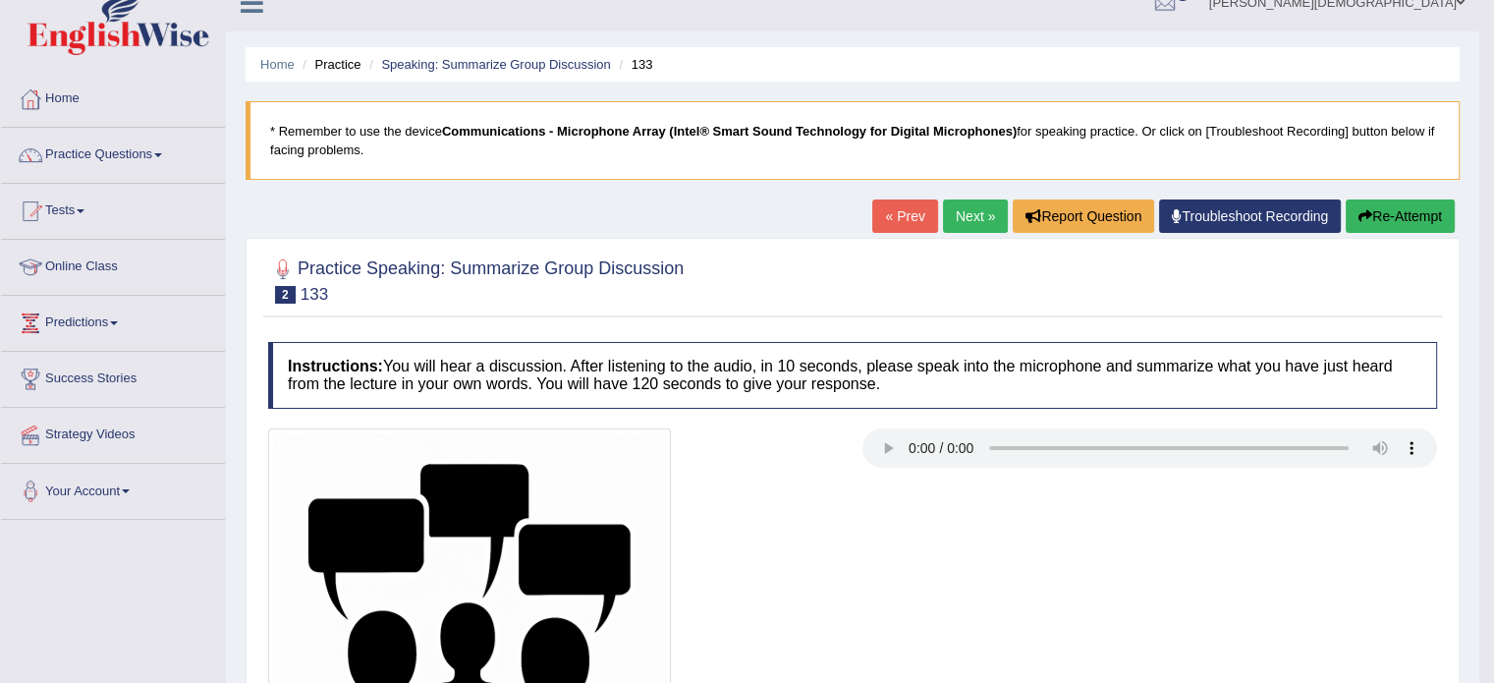
scroll to position [24, 0]
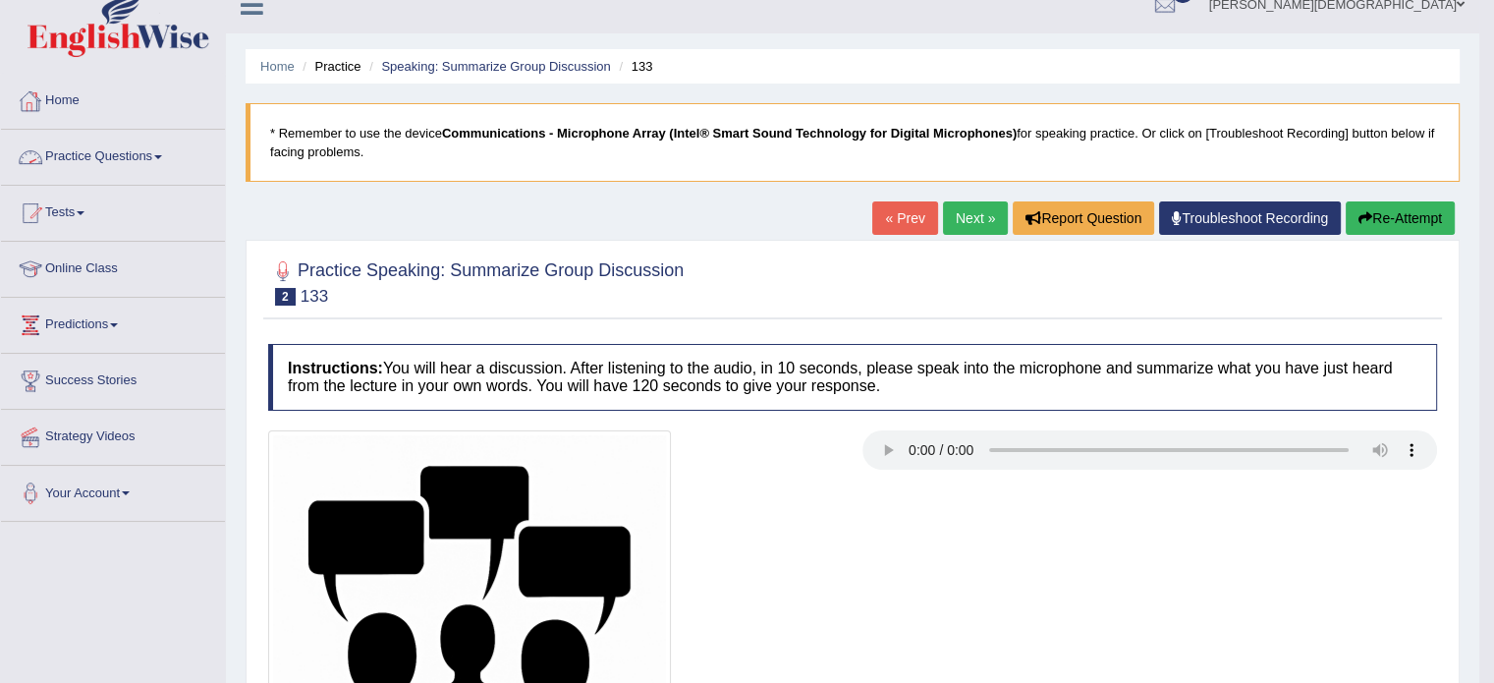
click at [162, 157] on span at bounding box center [158, 157] width 8 height 4
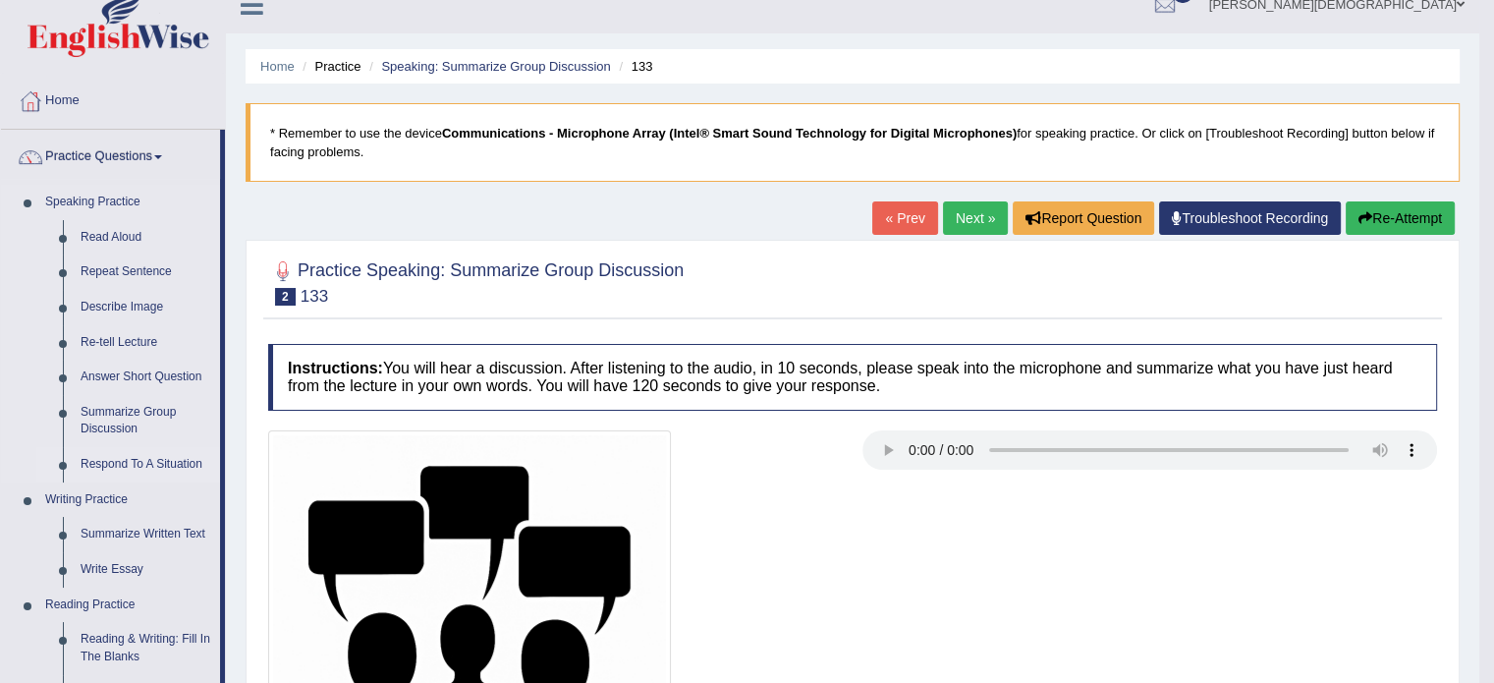
scroll to position [130, 0]
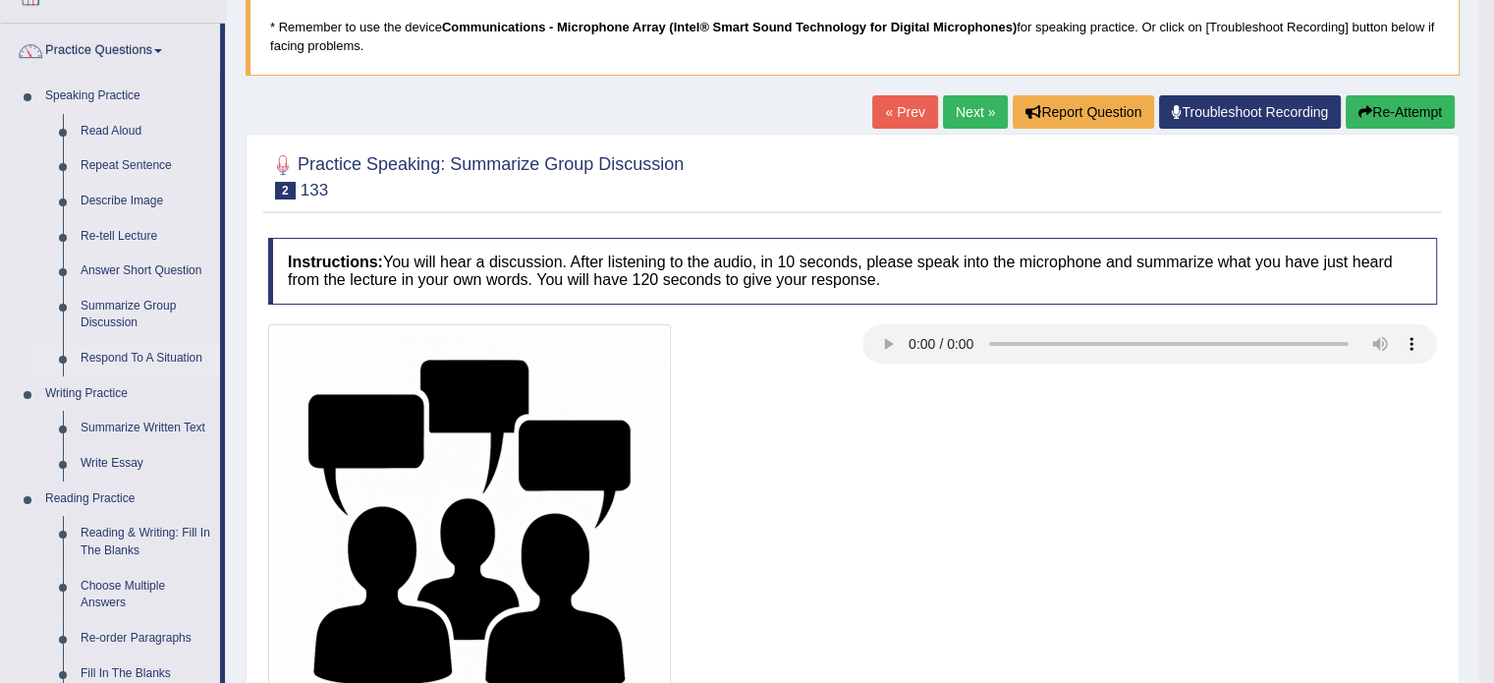
click at [163, 360] on link "Respond To A Situation" at bounding box center [146, 358] width 148 height 35
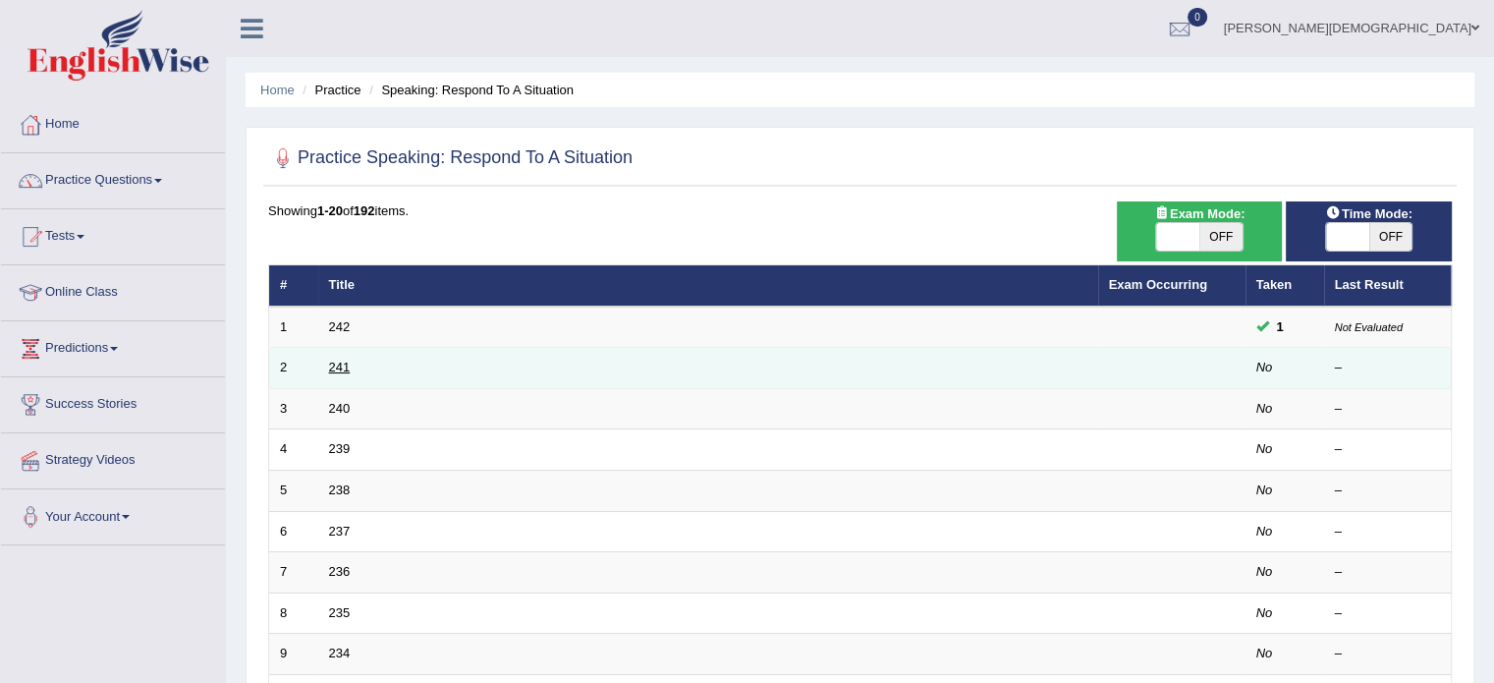
click at [339, 360] on link "241" at bounding box center [340, 366] width 22 height 15
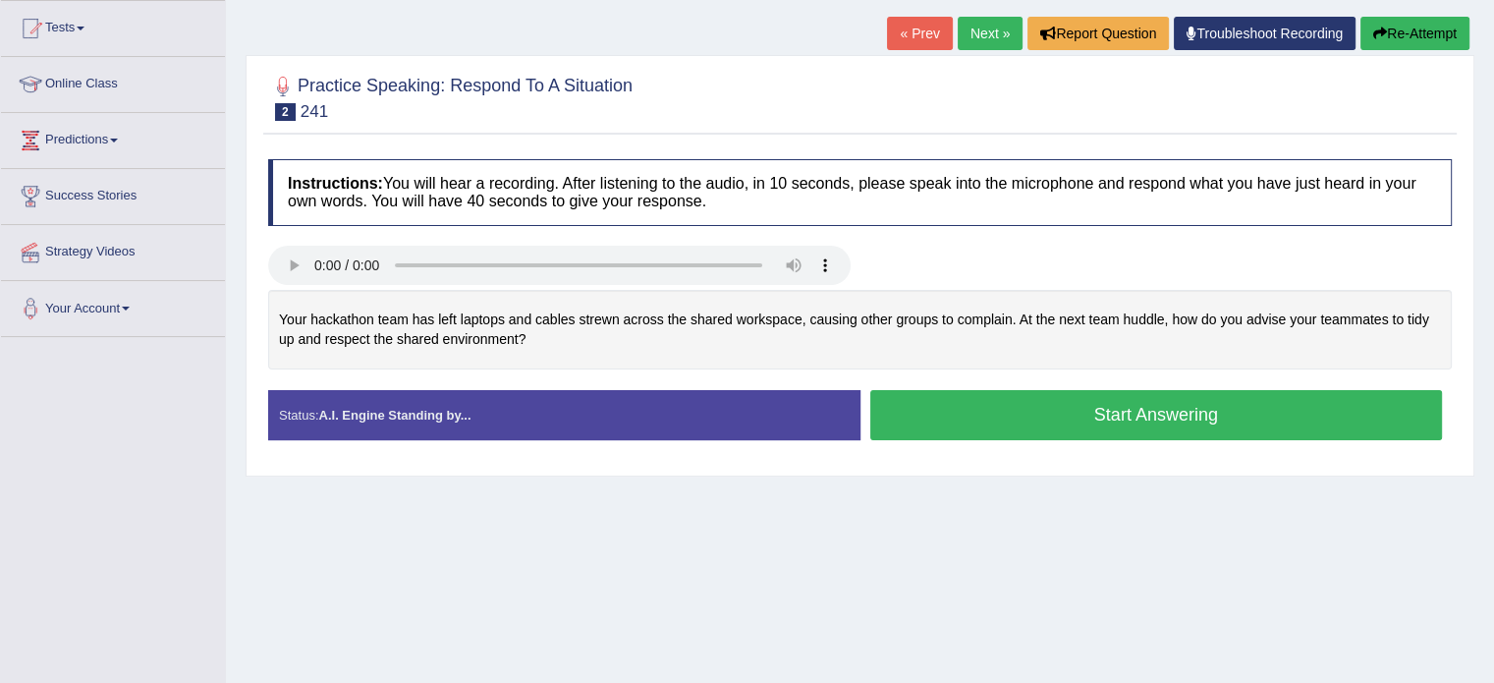
scroll to position [212, 0]
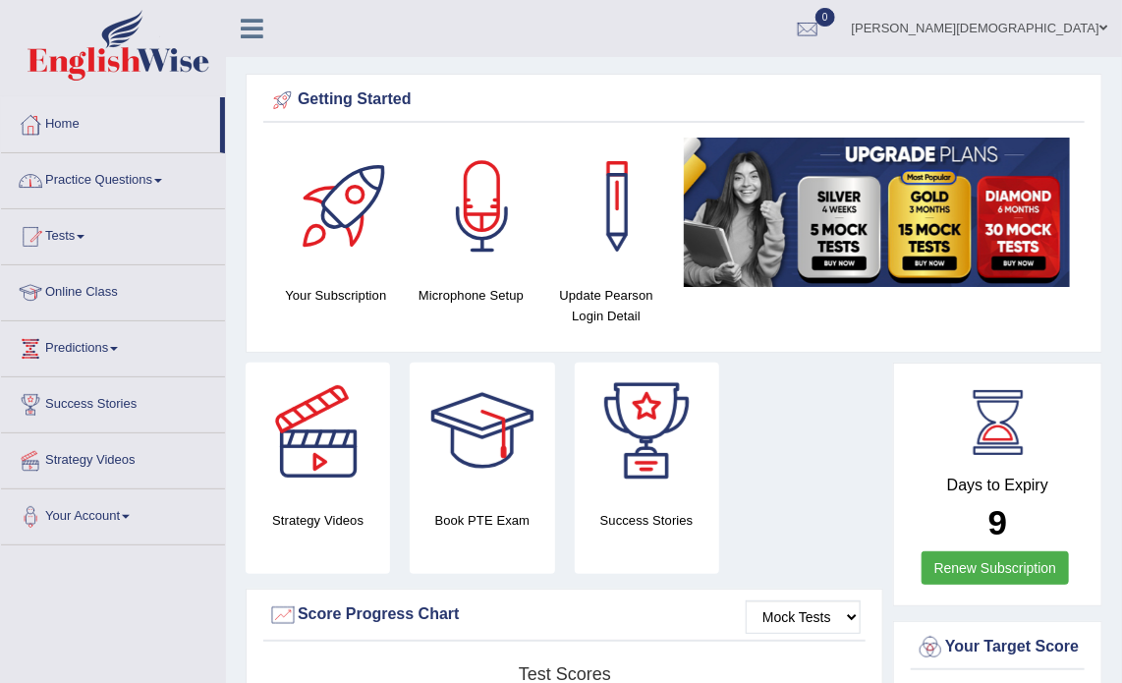
click at [162, 180] on span at bounding box center [158, 181] width 8 height 4
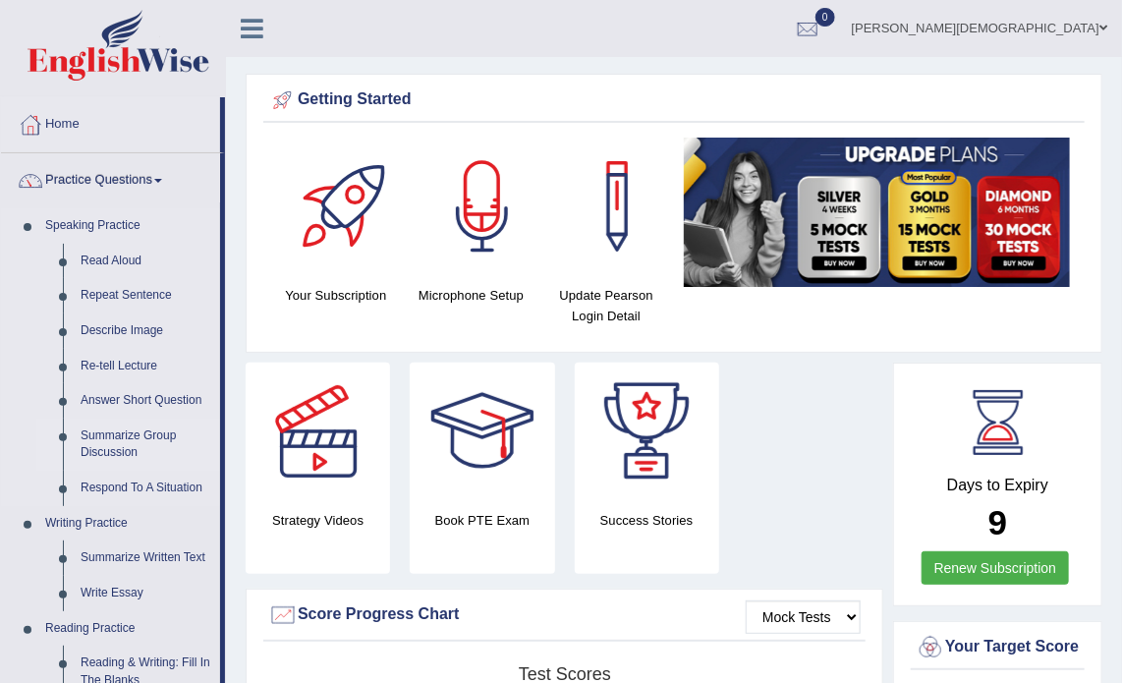
click at [118, 429] on link "Summarize Group Discussion" at bounding box center [146, 444] width 148 height 52
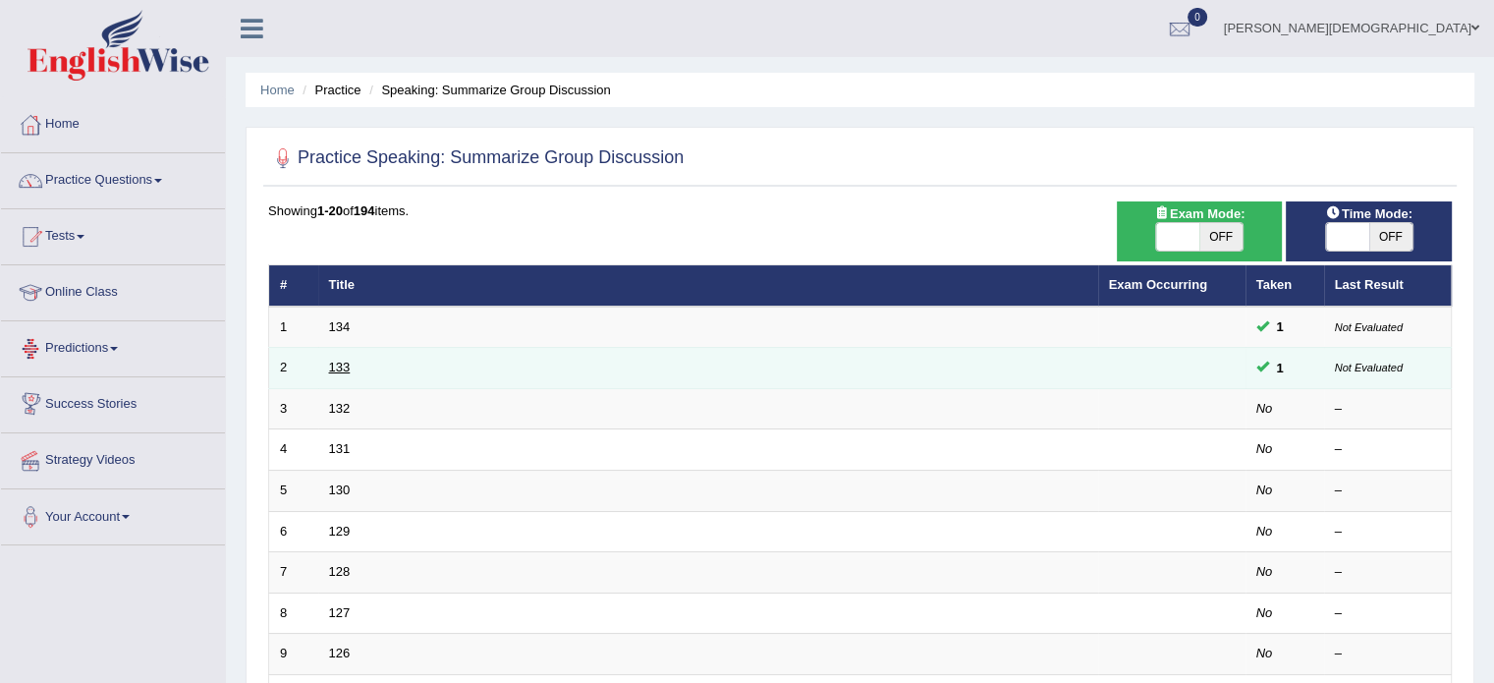
click at [332, 367] on link "133" at bounding box center [340, 366] width 22 height 15
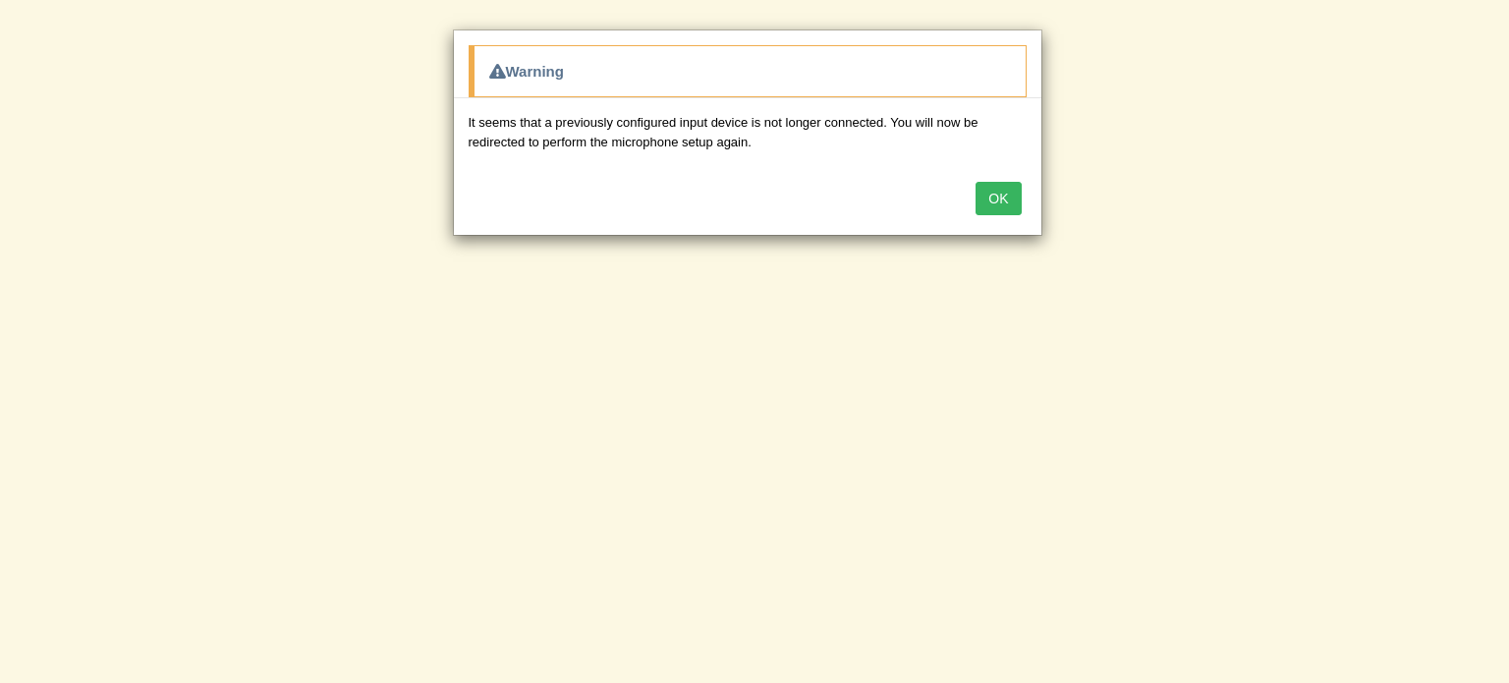
click at [999, 206] on button "OK" at bounding box center [997, 198] width 45 height 33
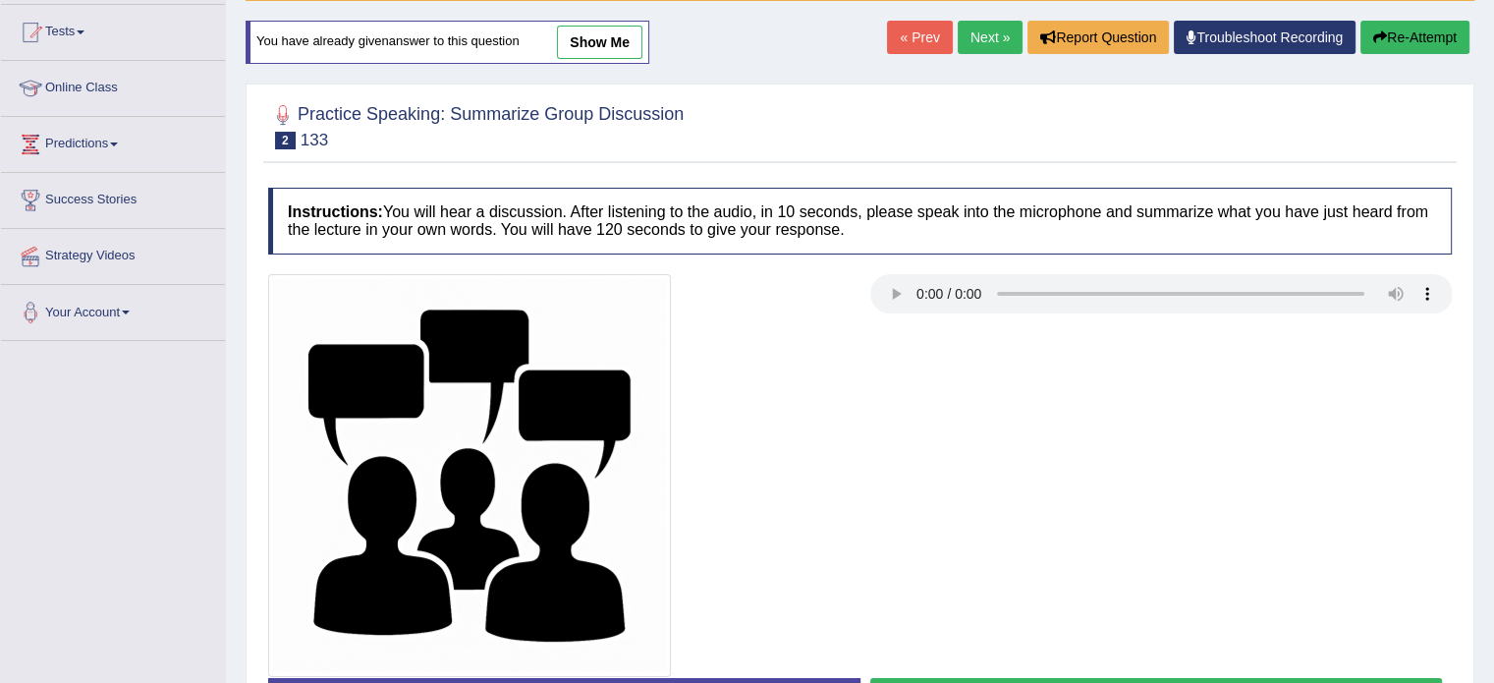
scroll to position [349, 0]
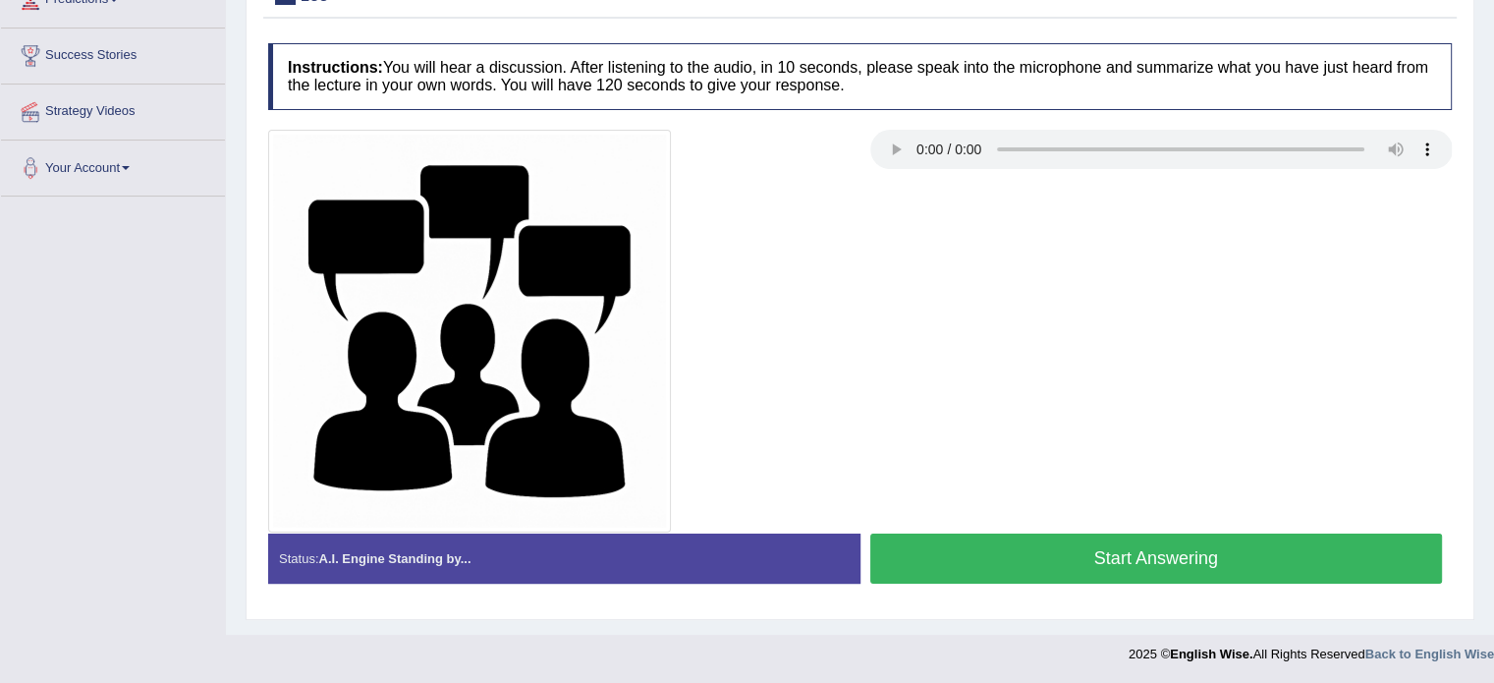
drag, startPoint x: 1199, startPoint y: 560, endPoint x: 1202, endPoint y: 432, distance: 127.7
click at [1202, 432] on div "Instructions: You will hear a discussion. After listening to the audio, in 10 s…" at bounding box center [859, 320] width 1193 height 575
click at [1179, 561] on button "Start Answering" at bounding box center [1156, 558] width 573 height 50
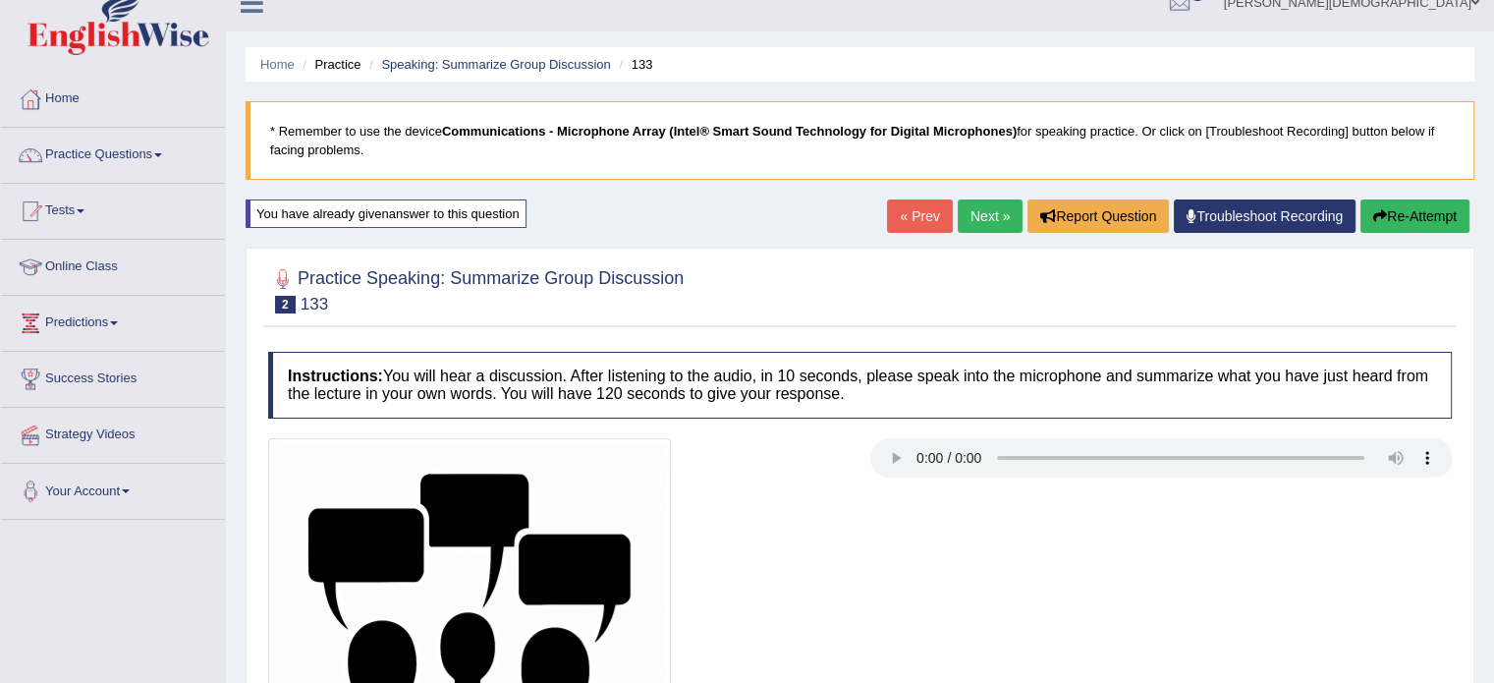
scroll to position [19, 0]
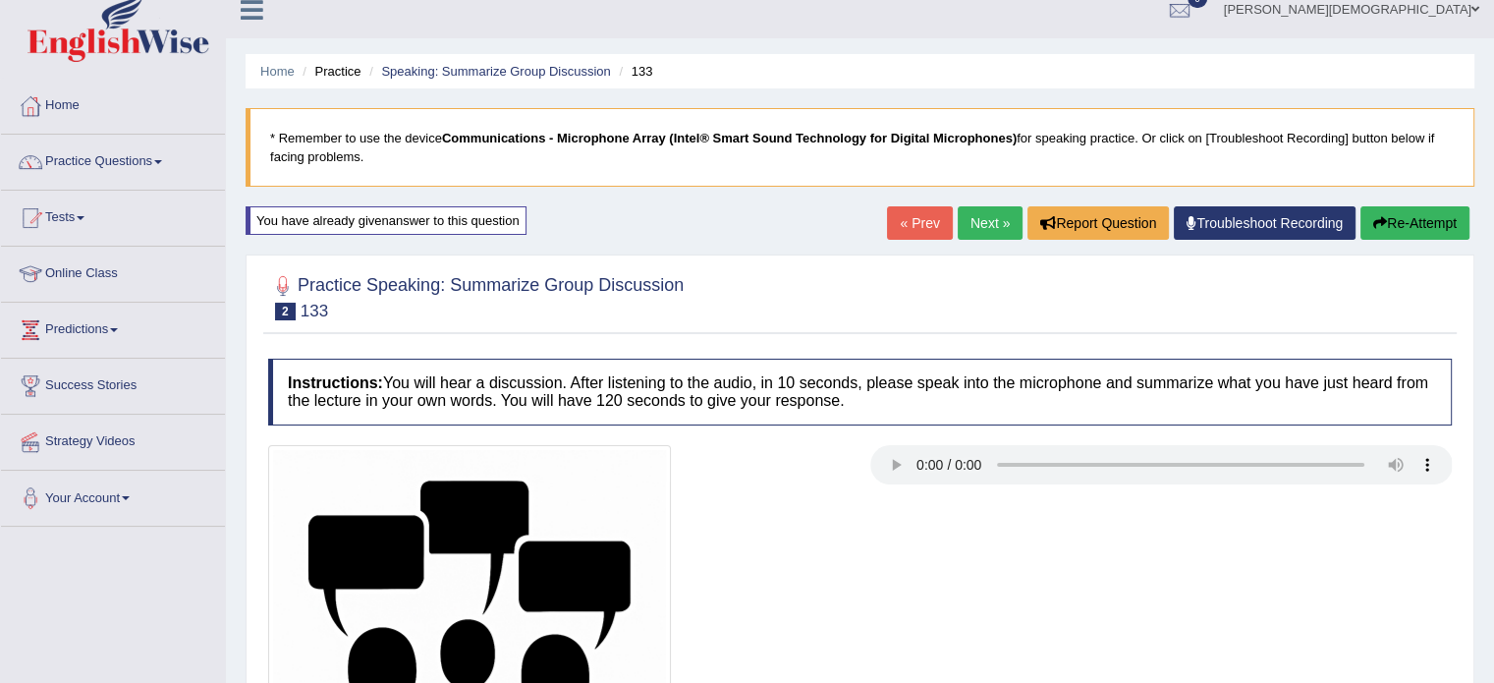
click at [1407, 220] on button "Re-Attempt" at bounding box center [1414, 222] width 109 height 33
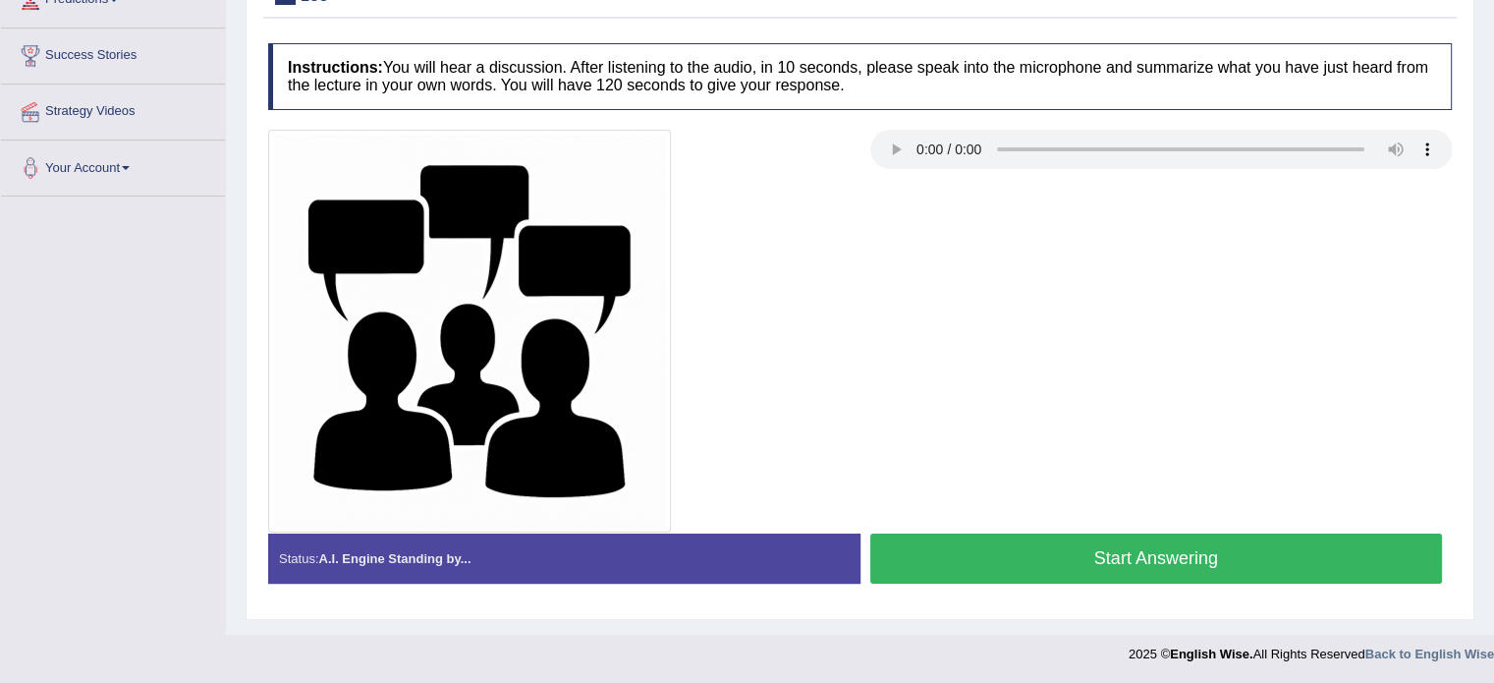
click at [1207, 553] on button "Start Answering" at bounding box center [1156, 558] width 573 height 50
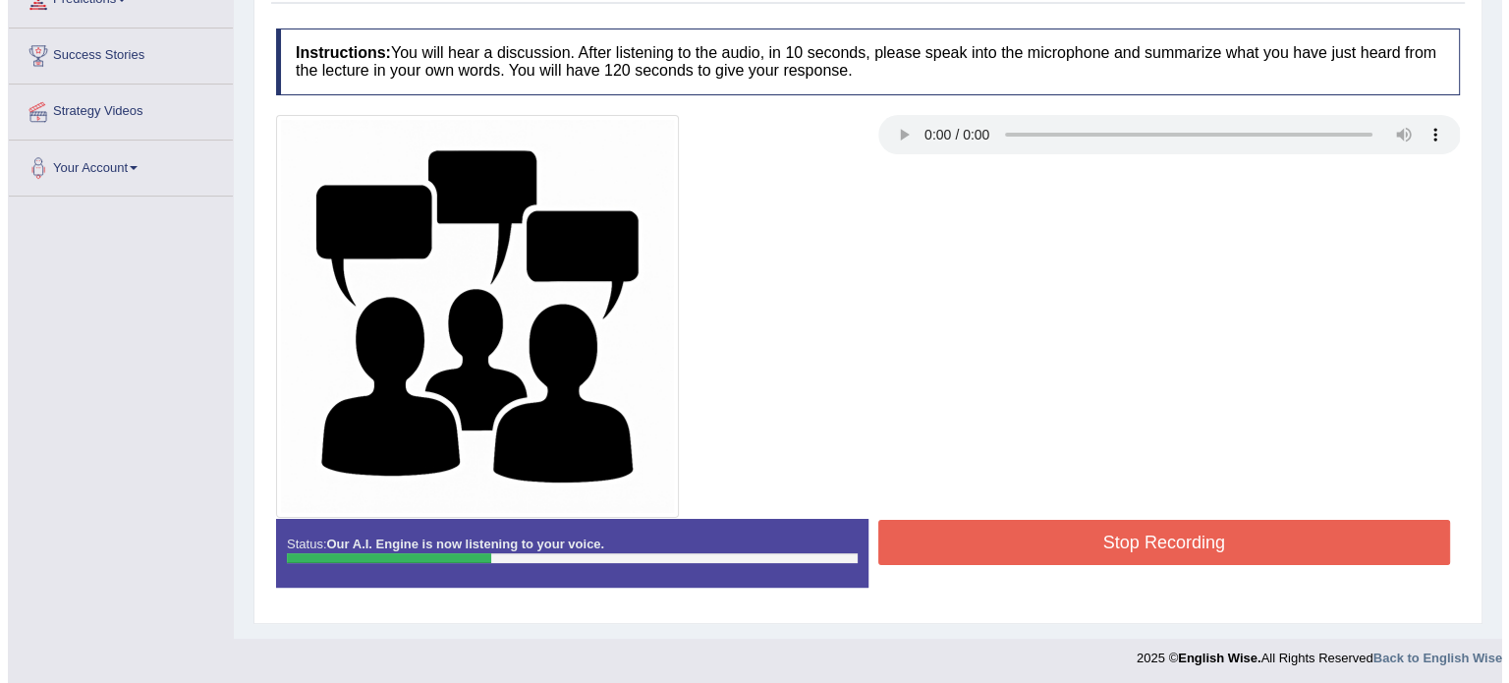
scroll to position [350, 0]
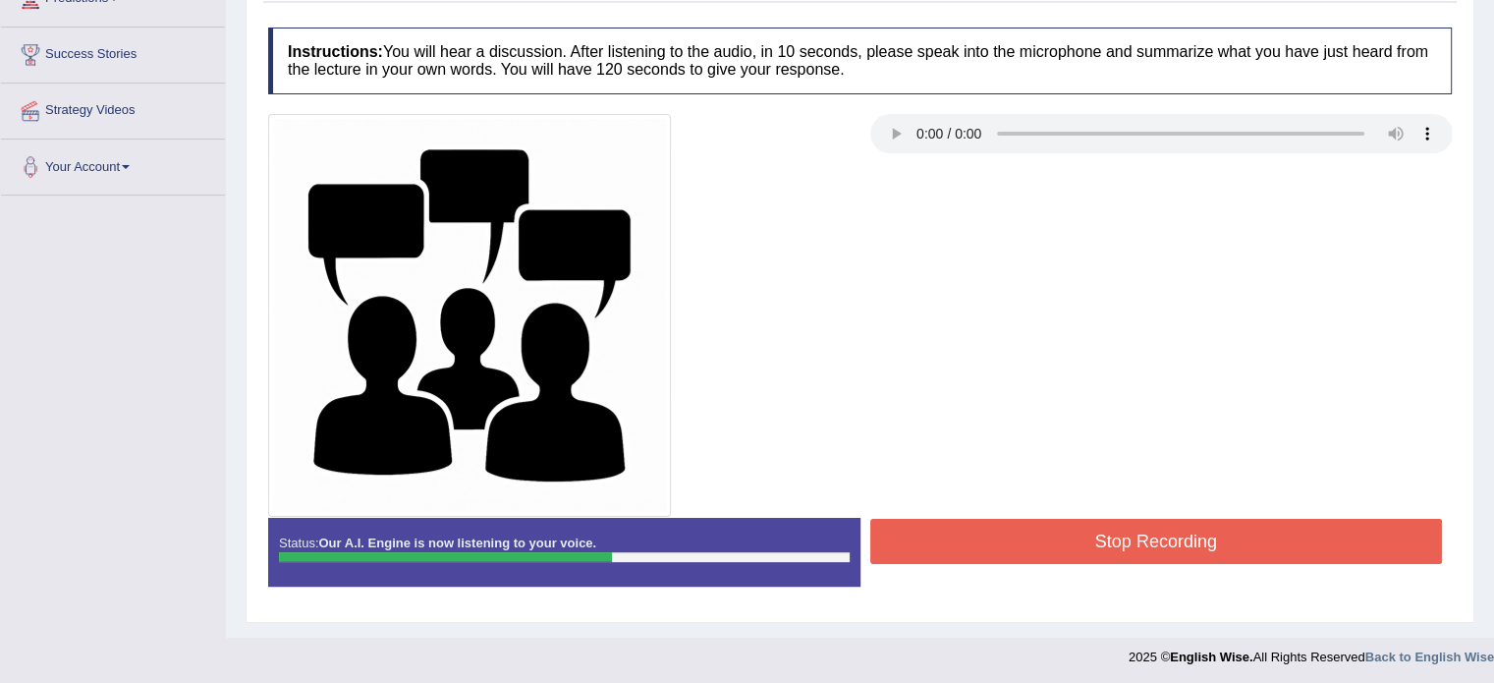
click at [1182, 545] on button "Stop Recording" at bounding box center [1156, 541] width 573 height 45
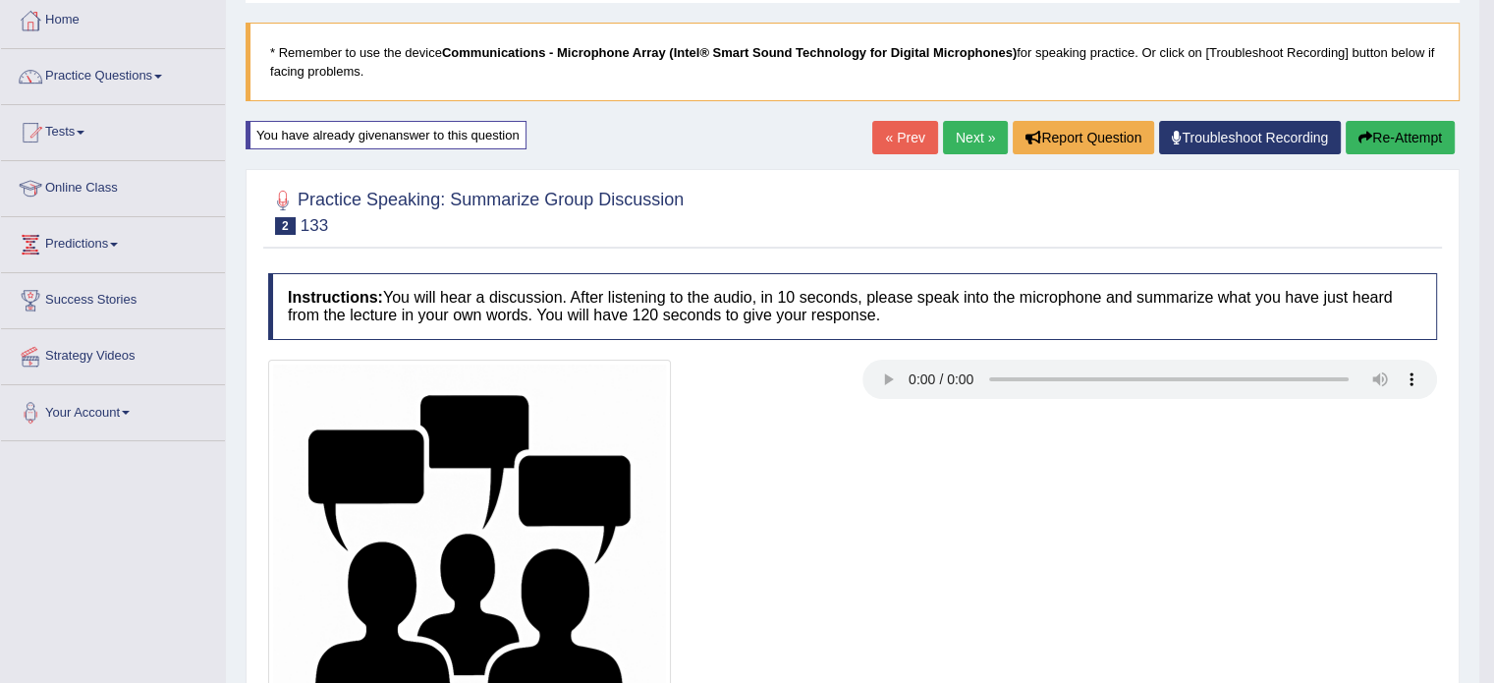
scroll to position [0, 0]
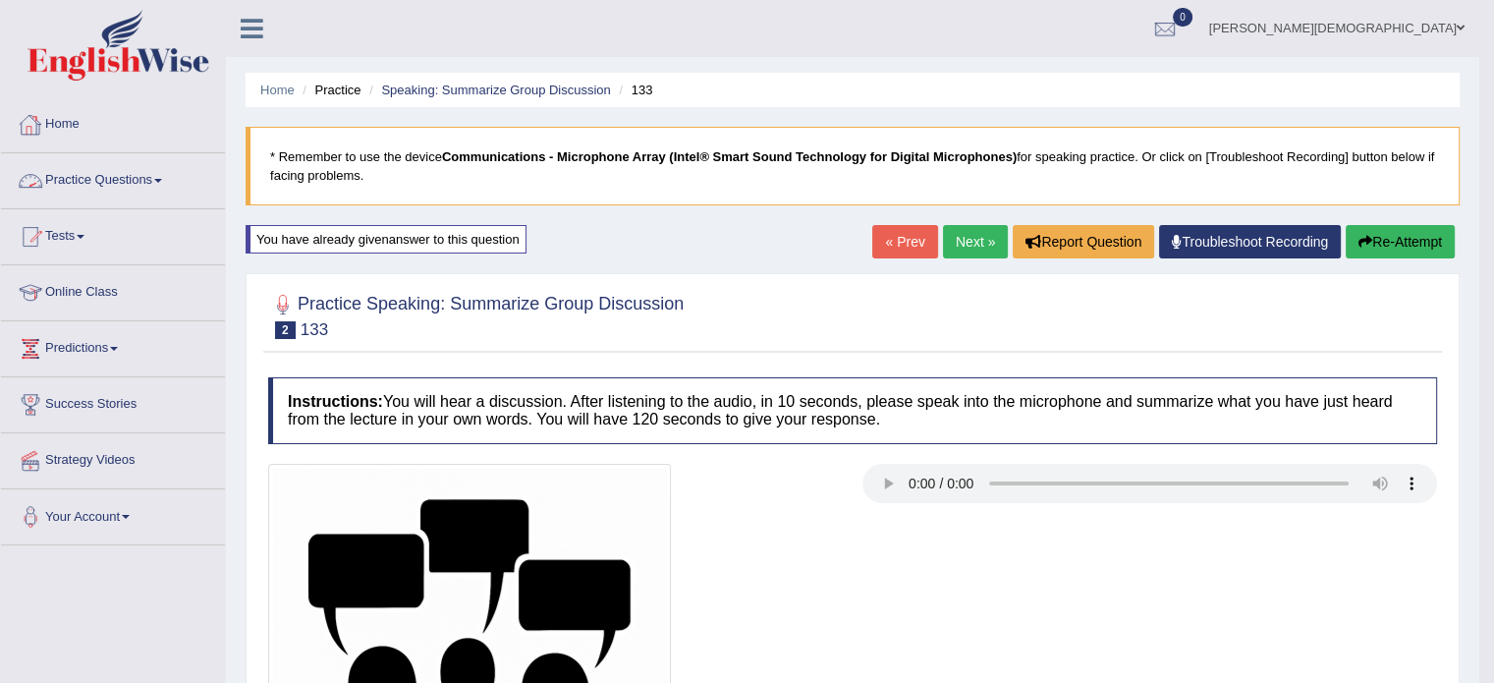
click at [165, 184] on link "Practice Questions" at bounding box center [113, 177] width 224 height 49
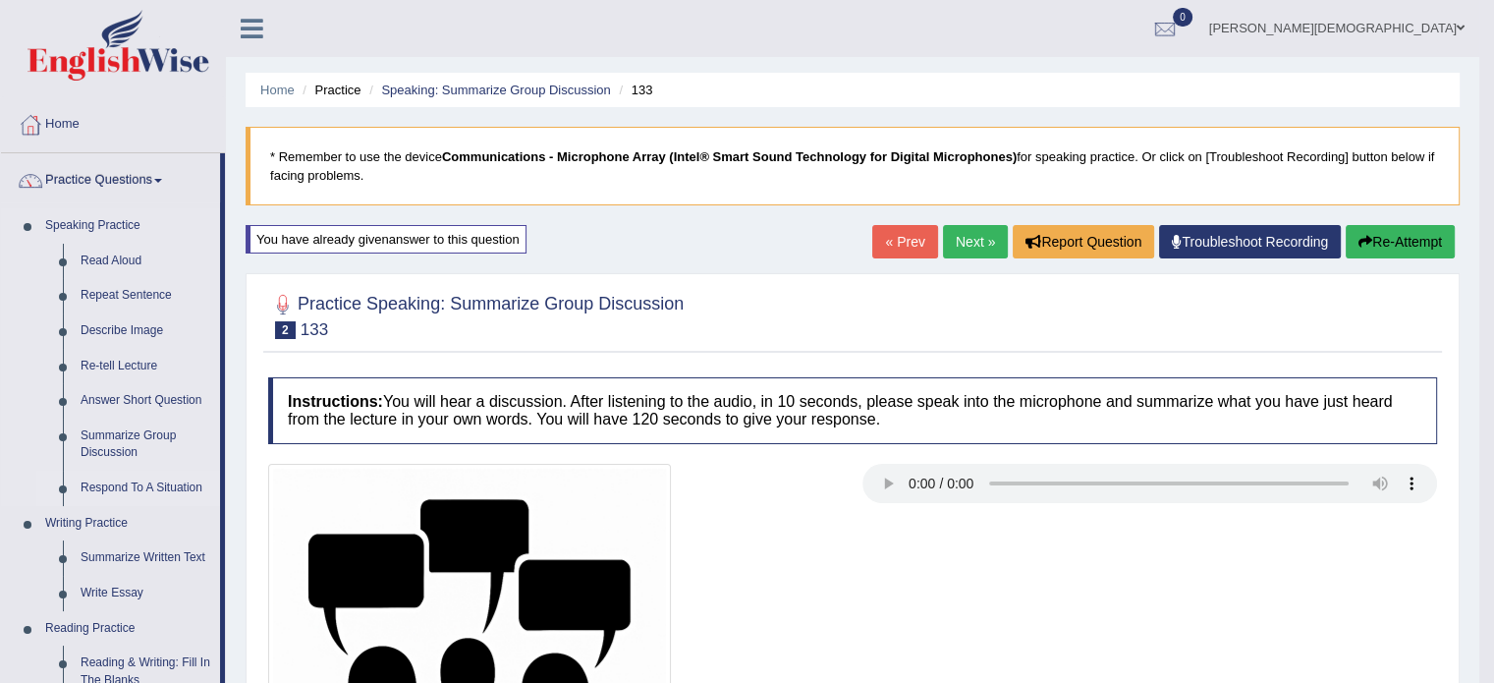
click at [117, 488] on link "Respond To A Situation" at bounding box center [146, 487] width 148 height 35
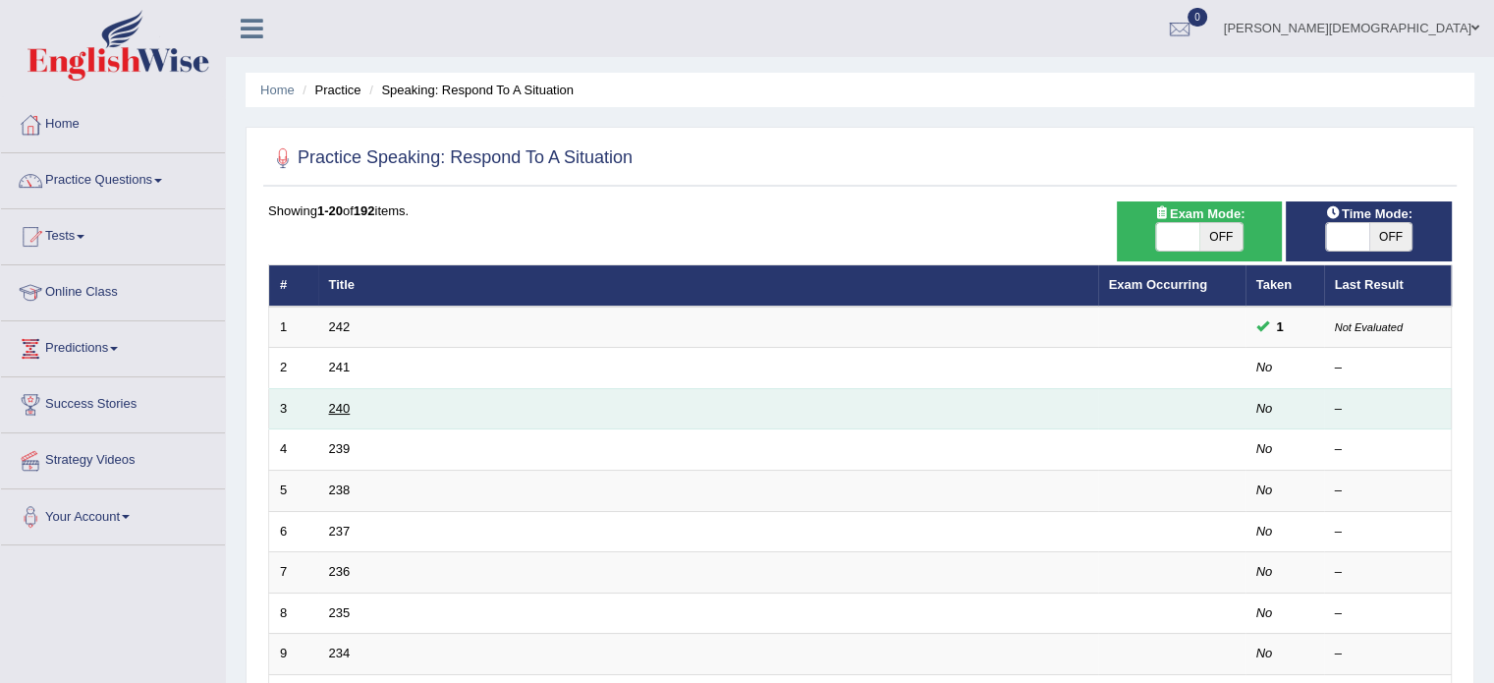
click at [345, 411] on link "240" at bounding box center [340, 408] width 22 height 15
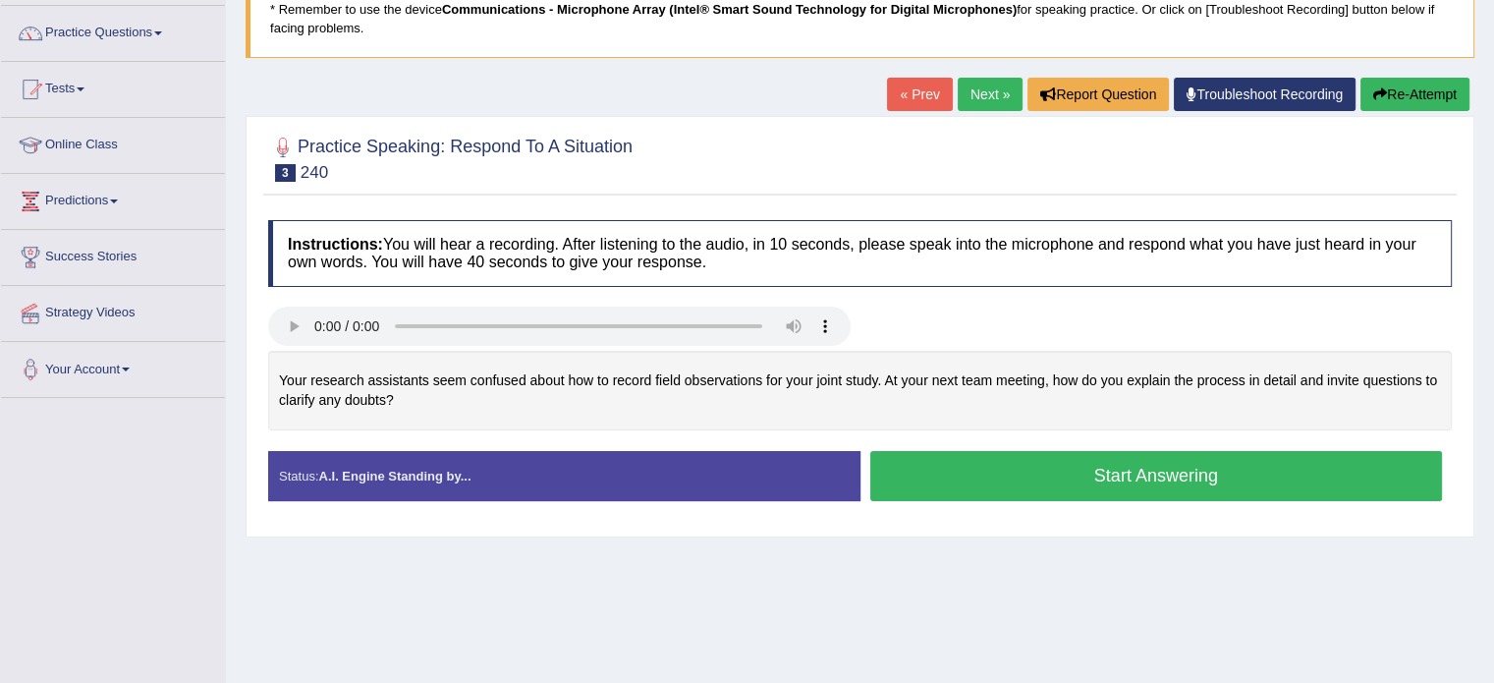
scroll to position [149, 0]
